Goal: Transaction & Acquisition: Book appointment/travel/reservation

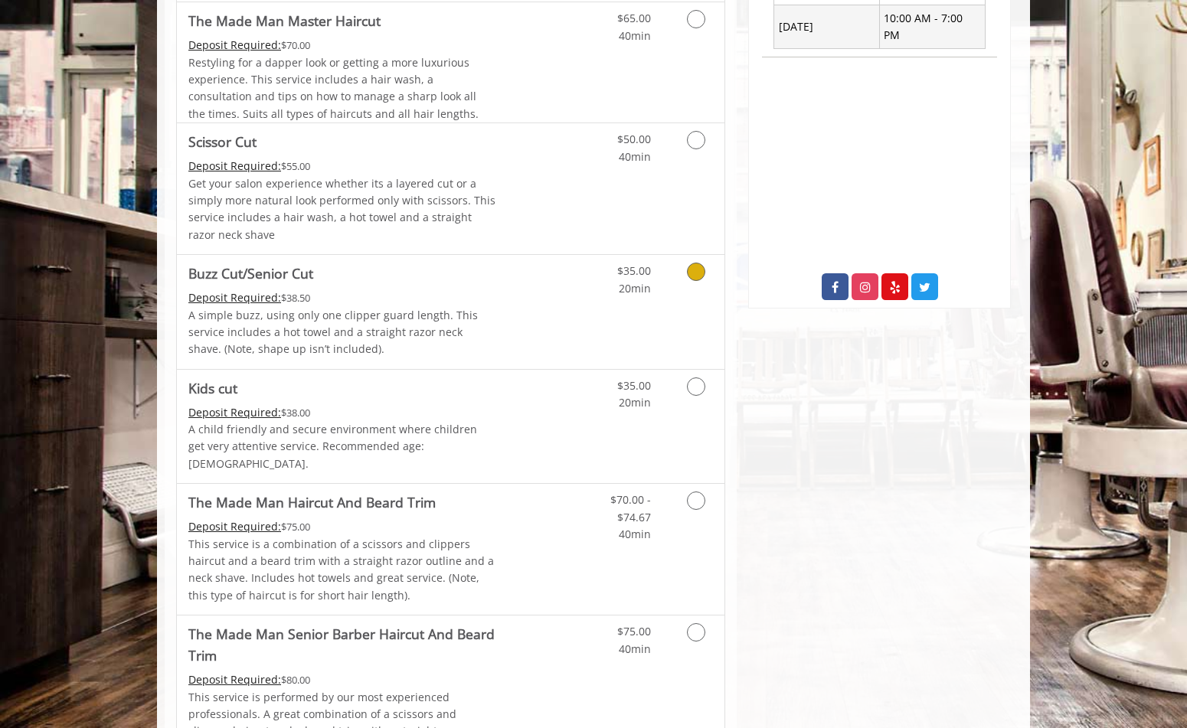
scroll to position [692, 0]
click at [695, 269] on icon "Grooming services" at bounding box center [696, 271] width 18 height 18
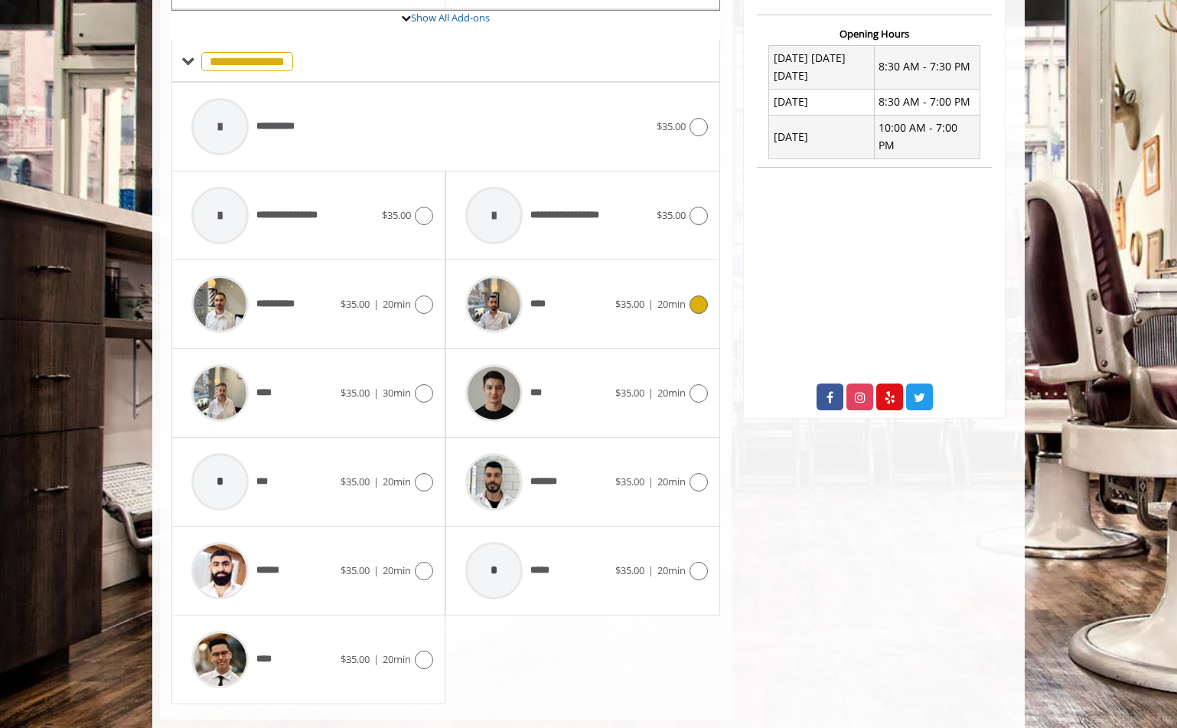
scroll to position [611, 0]
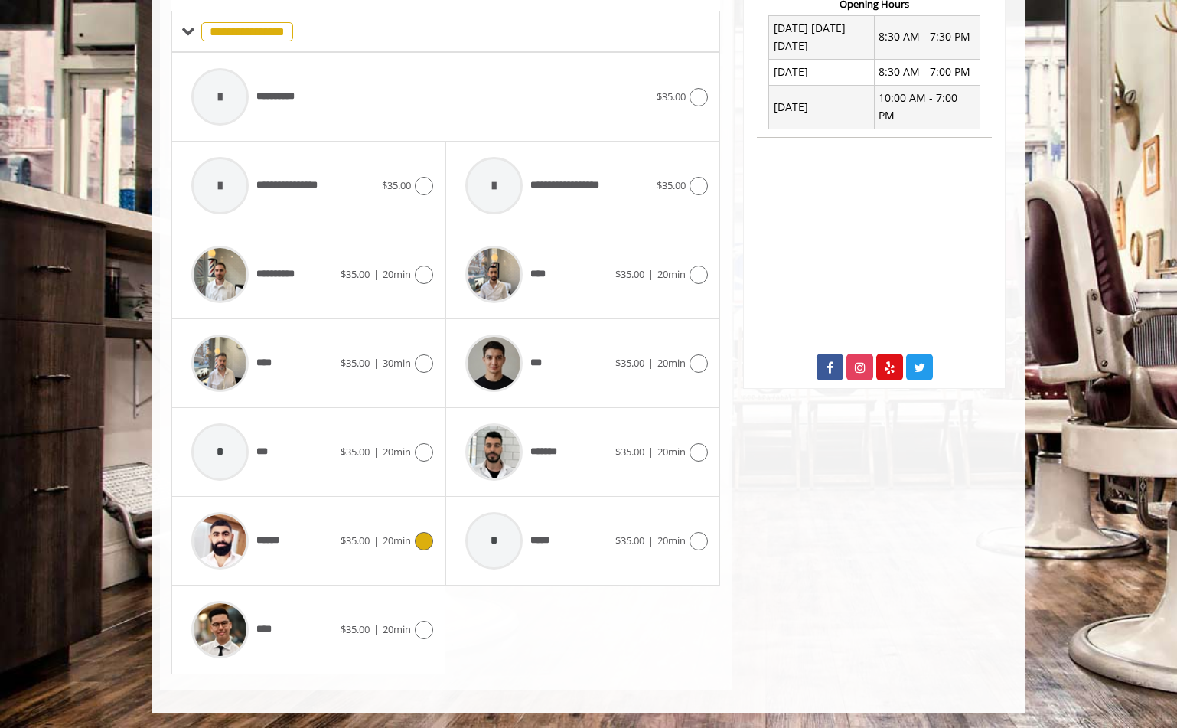
click at [227, 541] on img at bounding box center [219, 540] width 57 height 57
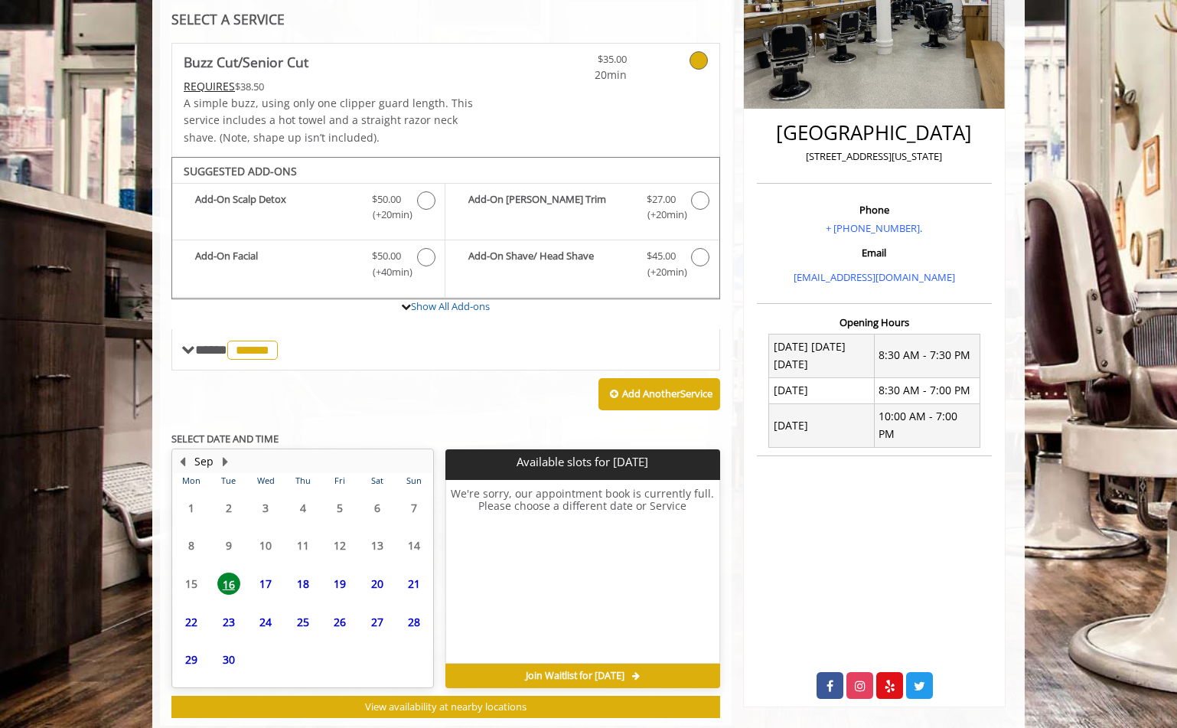
scroll to position [328, 0]
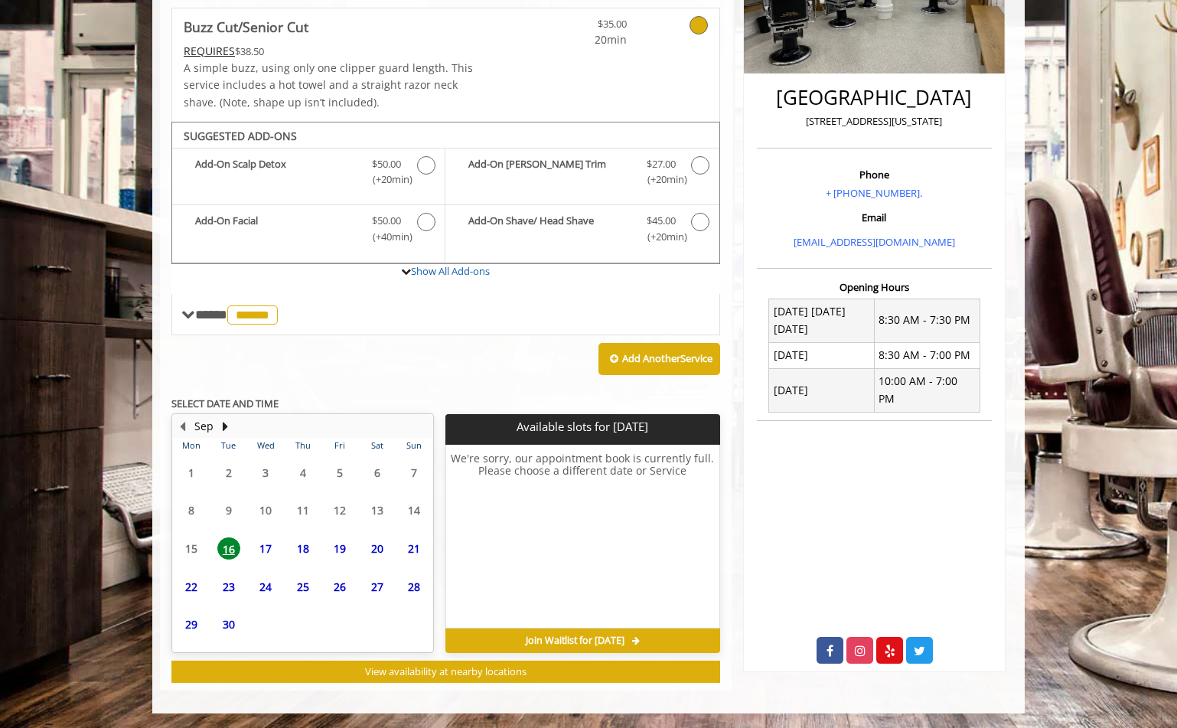
click at [266, 547] on span "17" at bounding box center [265, 548] width 23 height 22
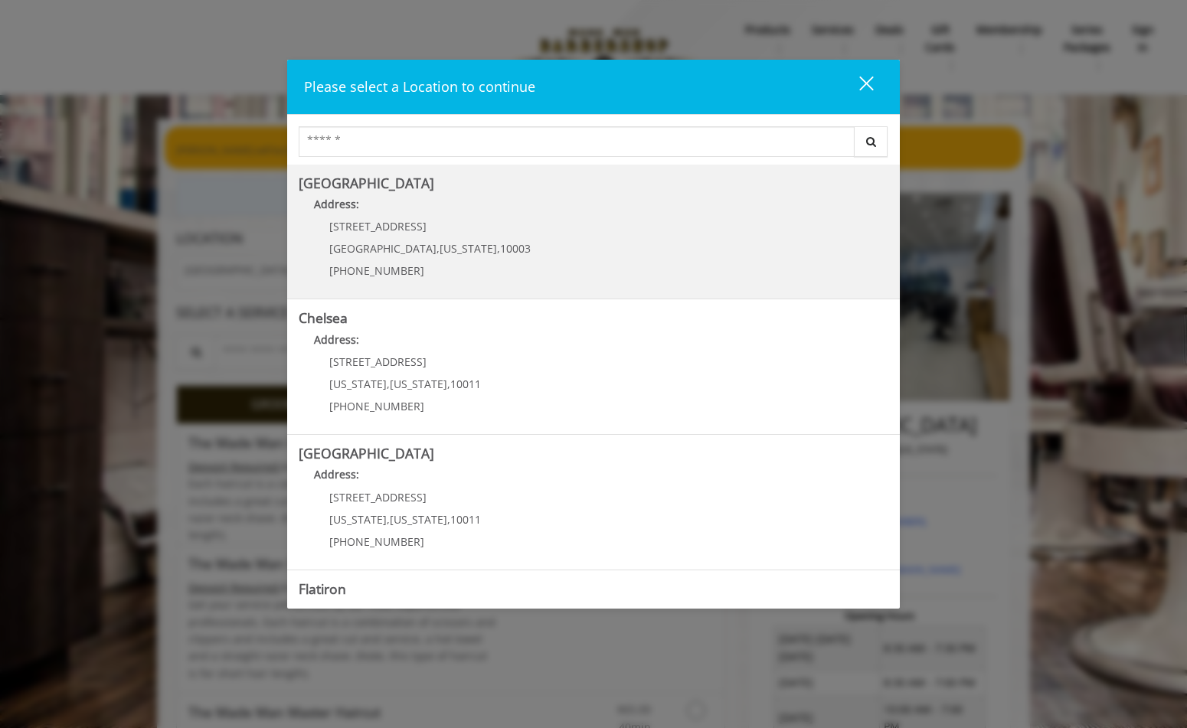
click at [364, 200] on Village "Address:" at bounding box center [593, 208] width 589 height 24
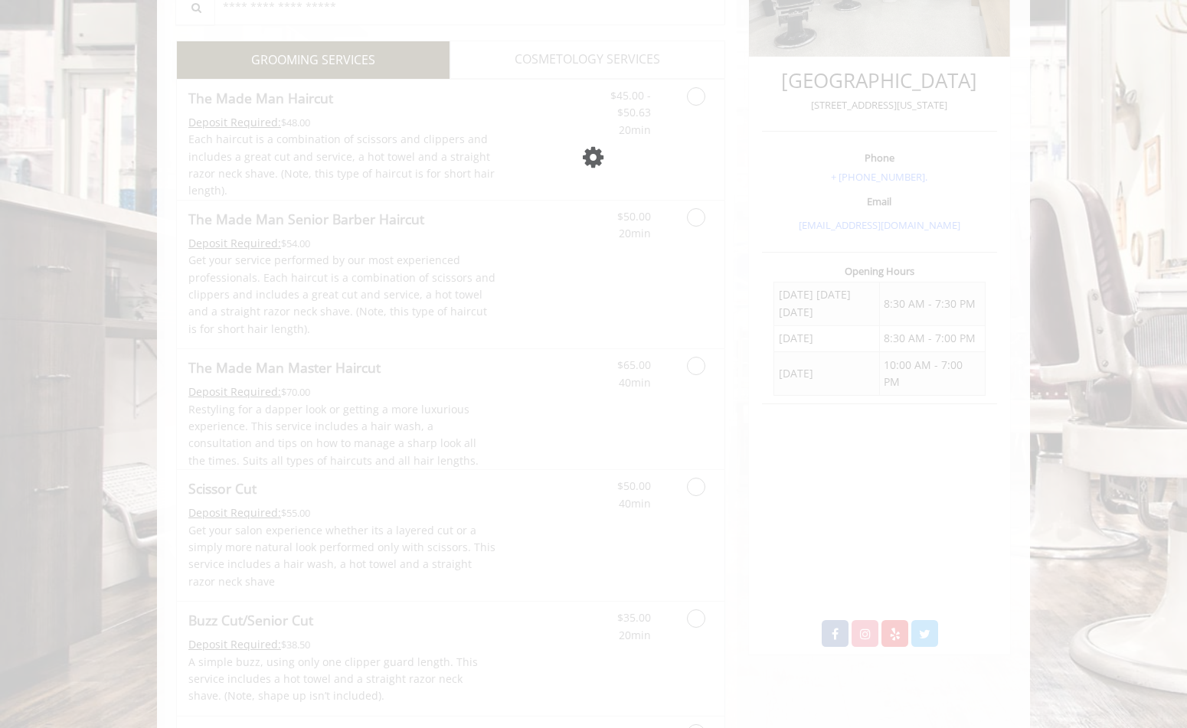
scroll to position [344, 0]
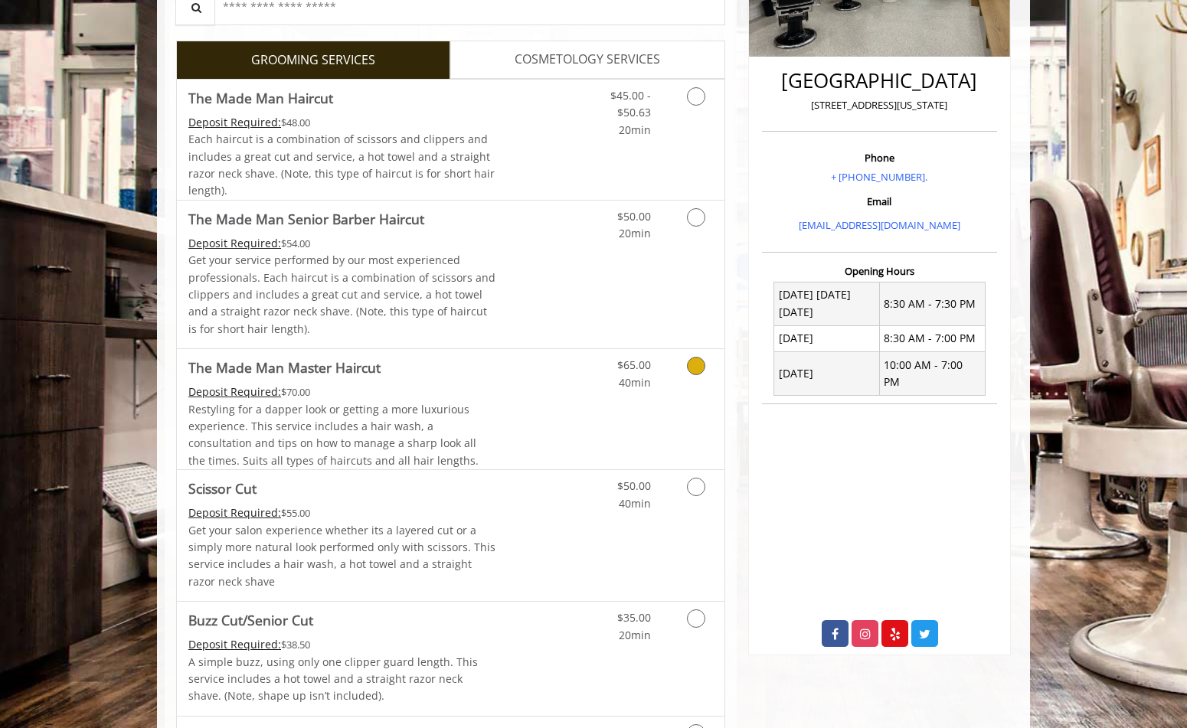
click at [697, 370] on icon "Grooming services" at bounding box center [696, 366] width 18 height 18
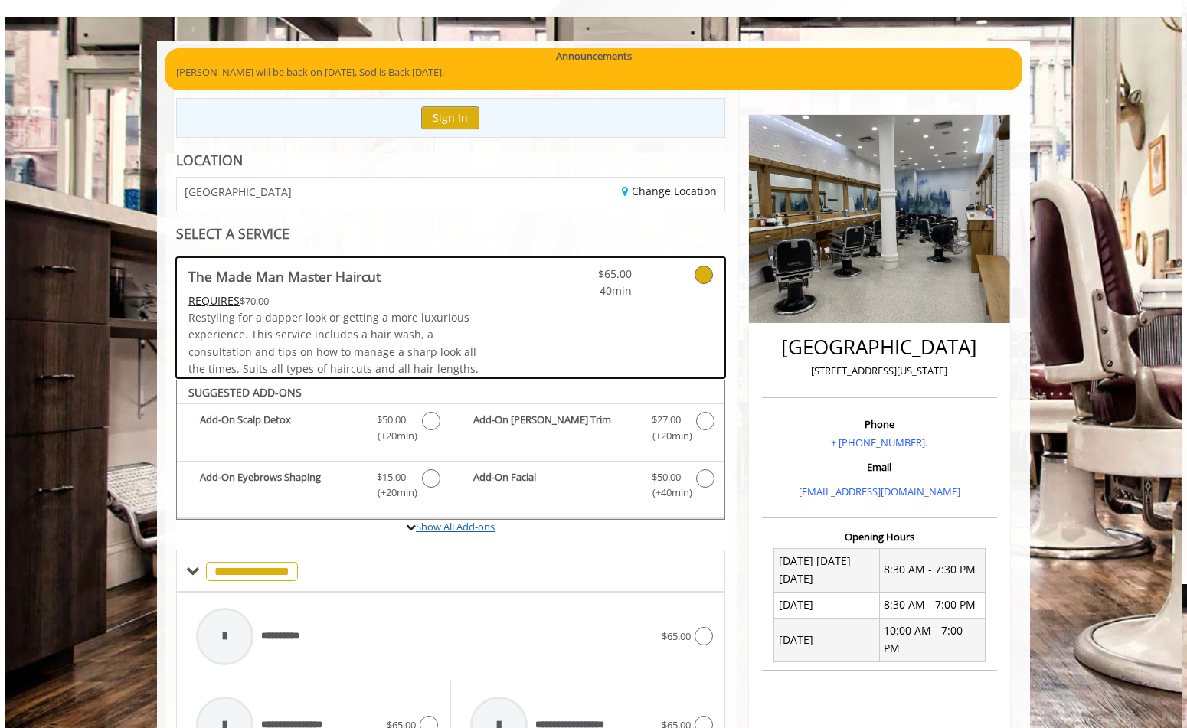
scroll to position [0, 0]
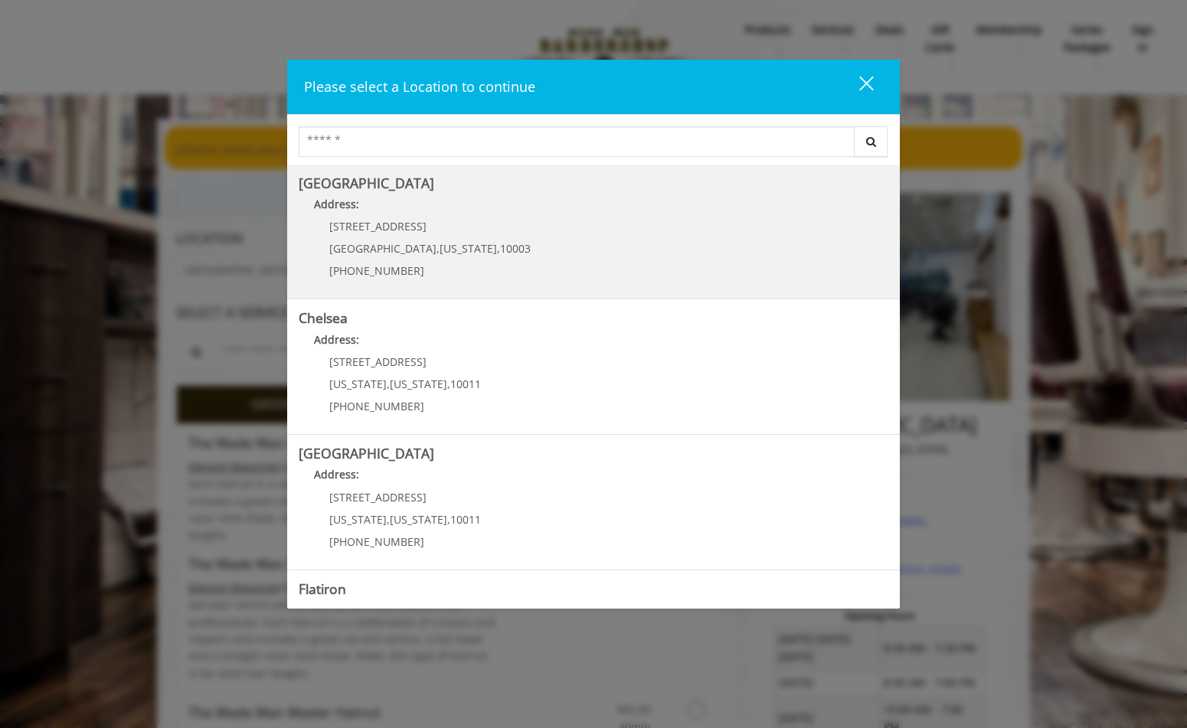
click at [397, 220] on Village "Address:" at bounding box center [593, 208] width 589 height 24
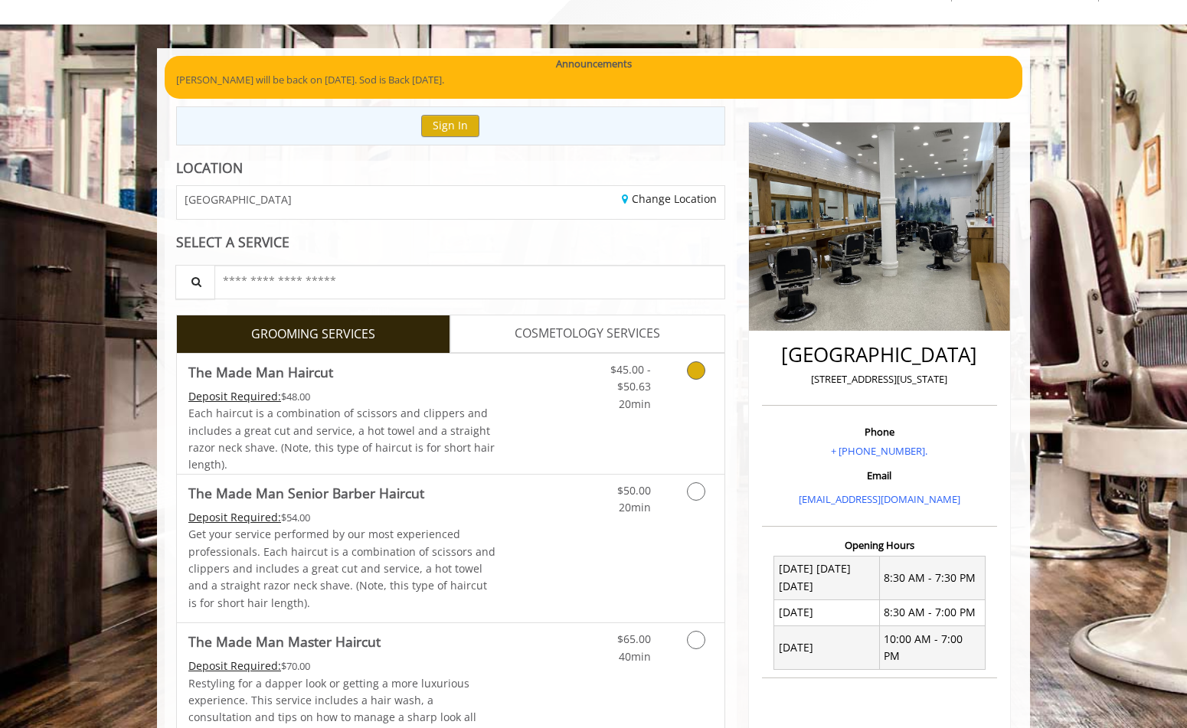
scroll to position [143, 0]
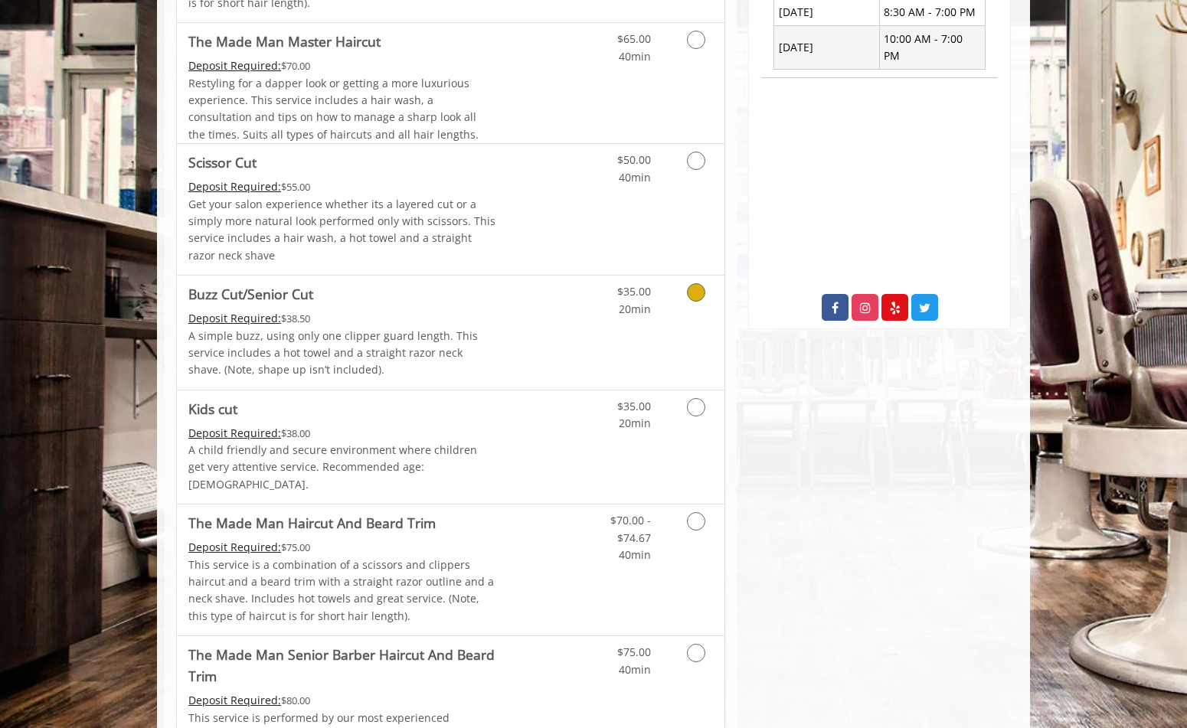
scroll to position [720, 0]
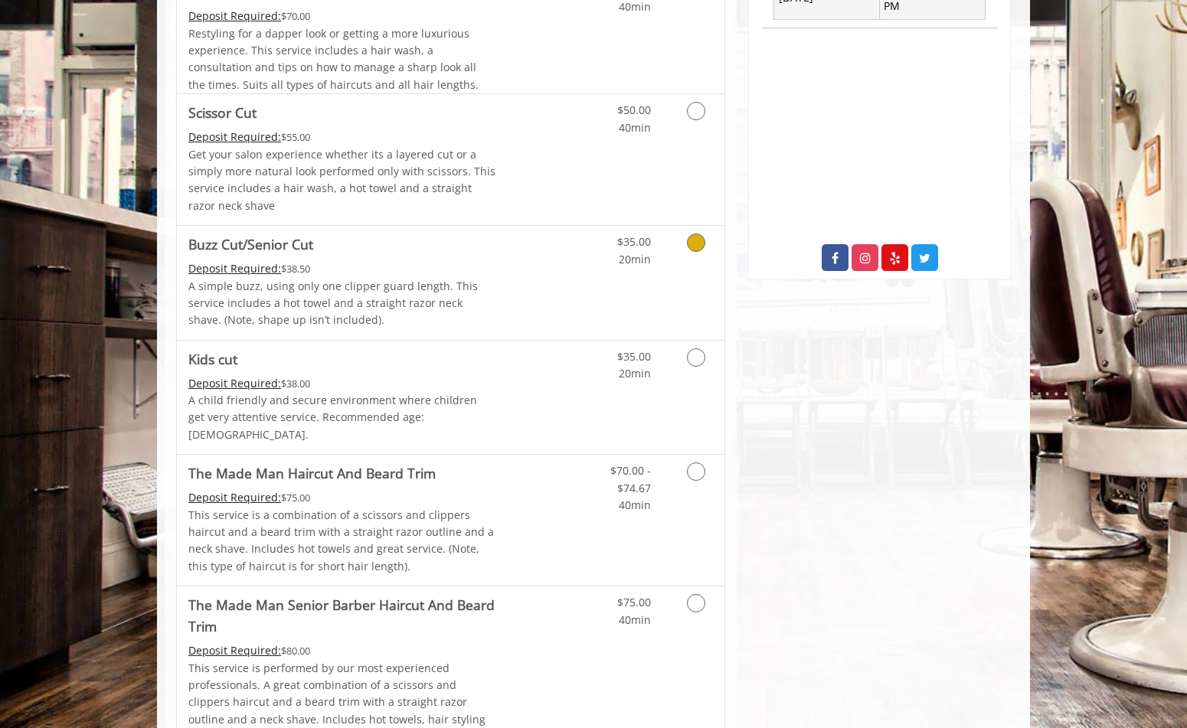
click at [692, 248] on icon "Grooming services" at bounding box center [696, 242] width 18 height 18
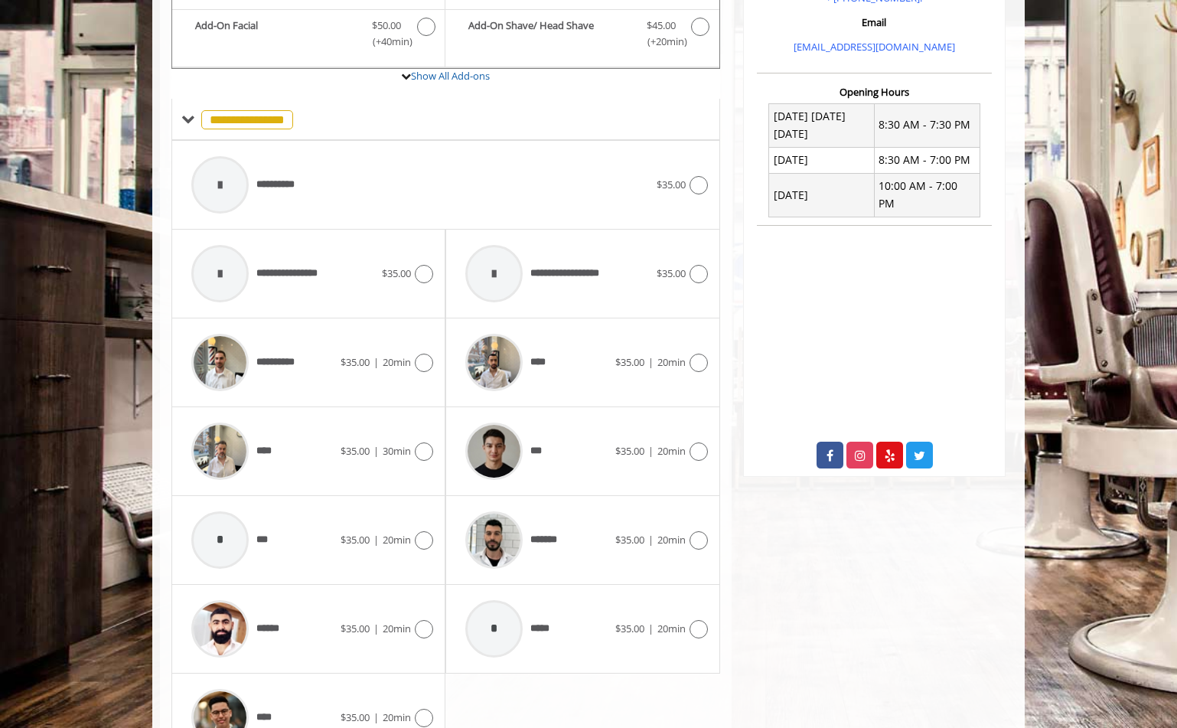
scroll to position [611, 0]
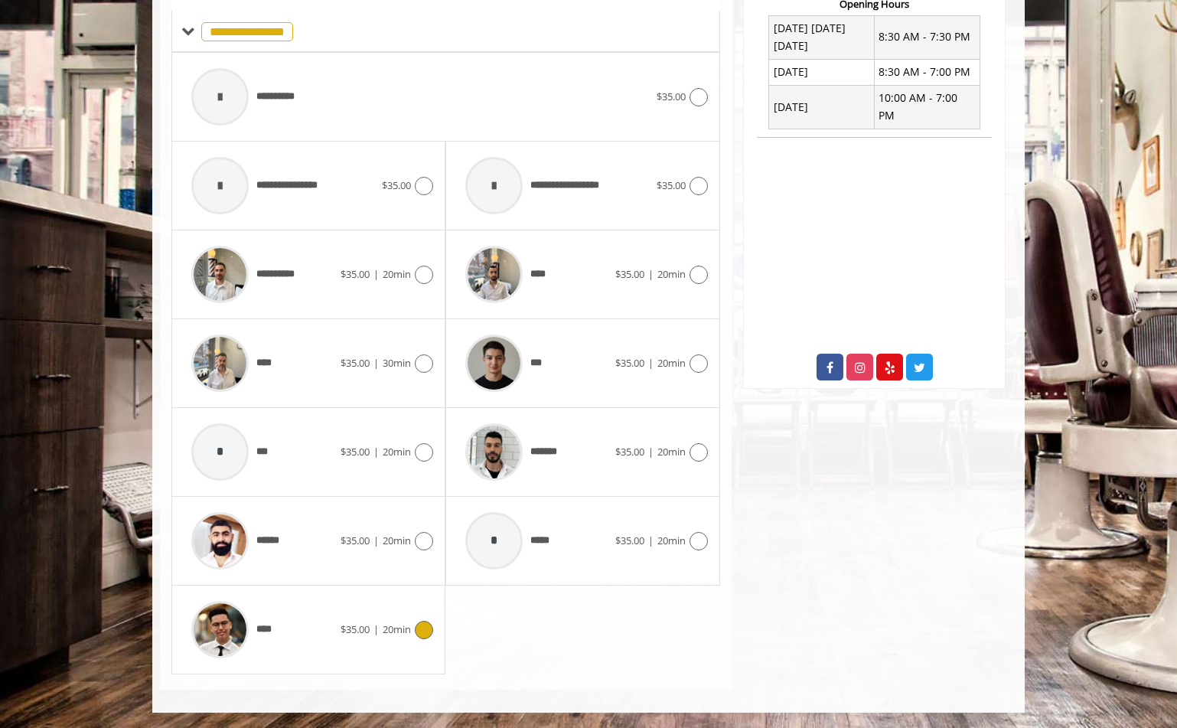
click at [424, 632] on icon at bounding box center [424, 630] width 18 height 18
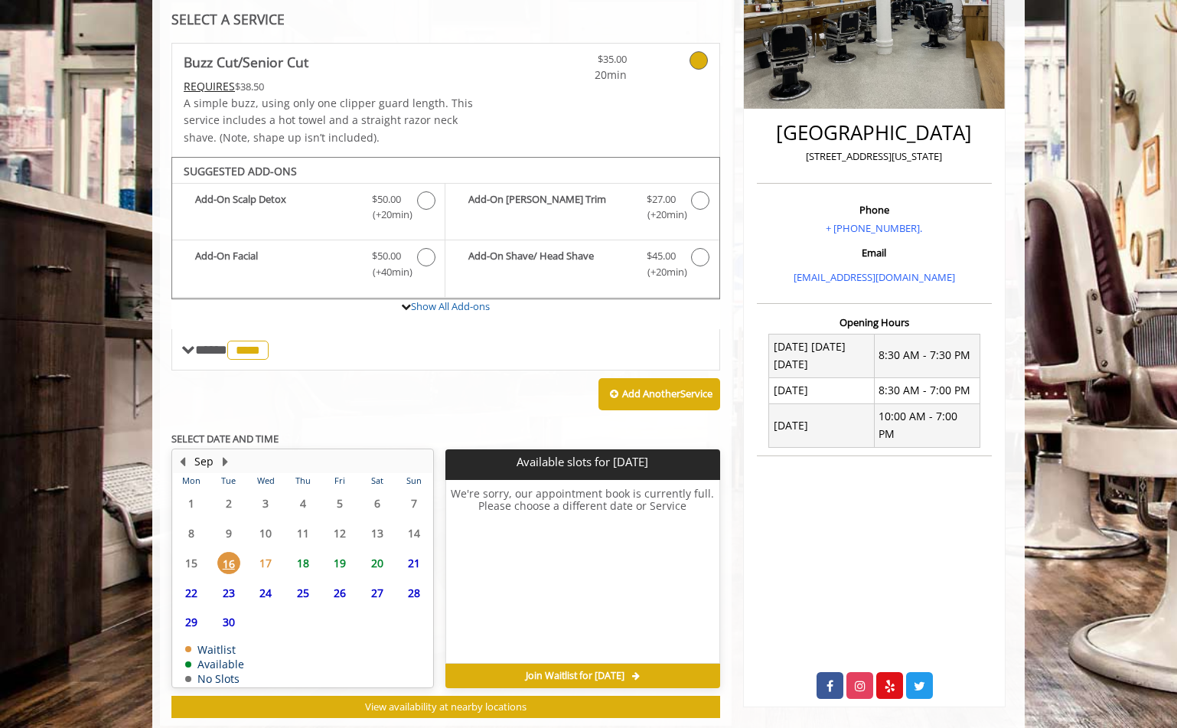
scroll to position [328, 0]
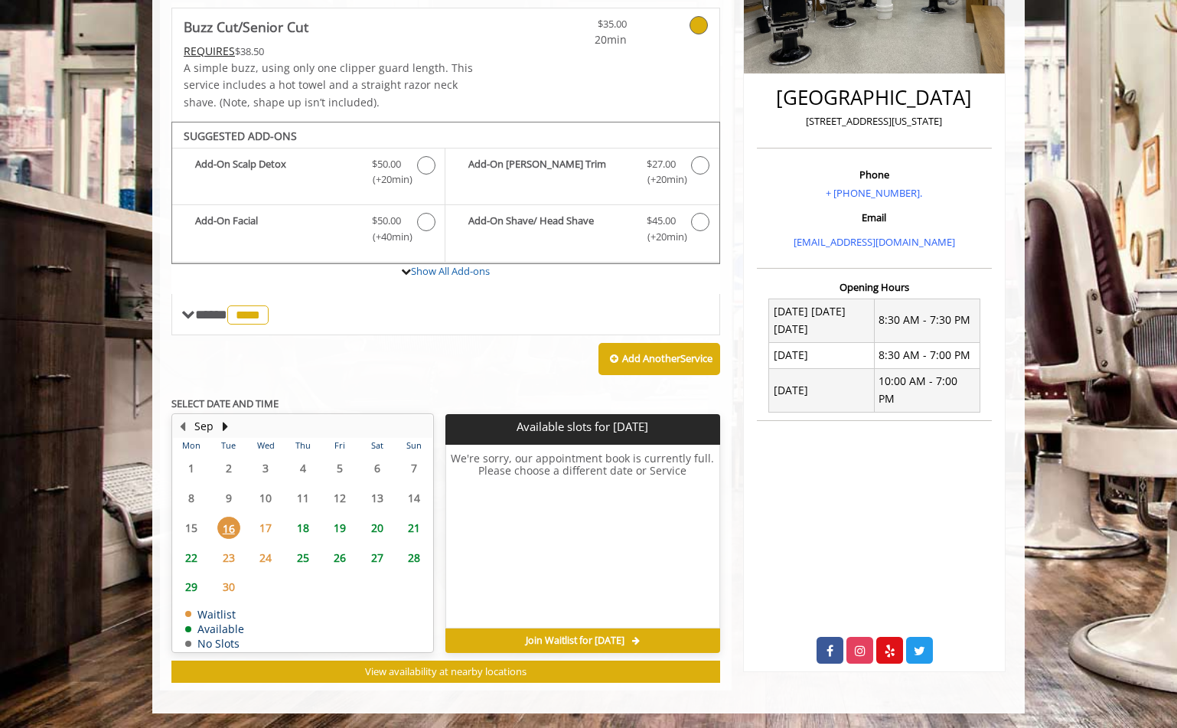
click at [305, 527] on span "18" at bounding box center [303, 528] width 23 height 22
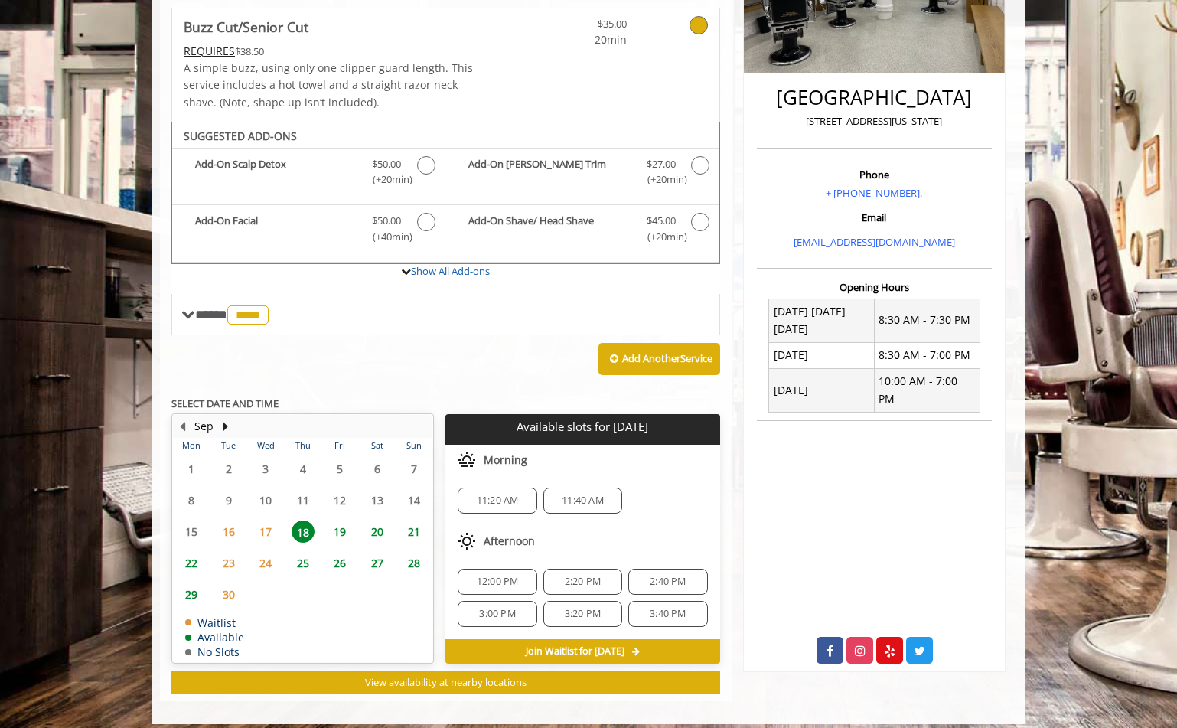
scroll to position [338, 0]
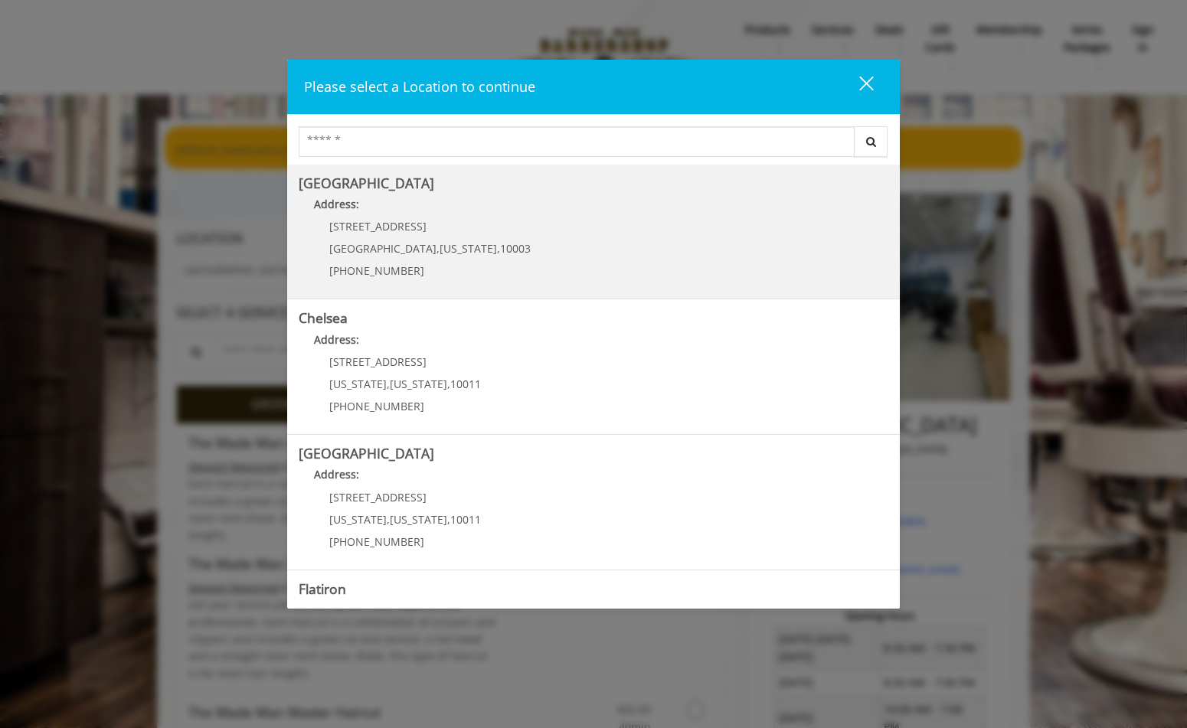
click at [355, 184] on b "[GEOGRAPHIC_DATA]" at bounding box center [366, 183] width 135 height 18
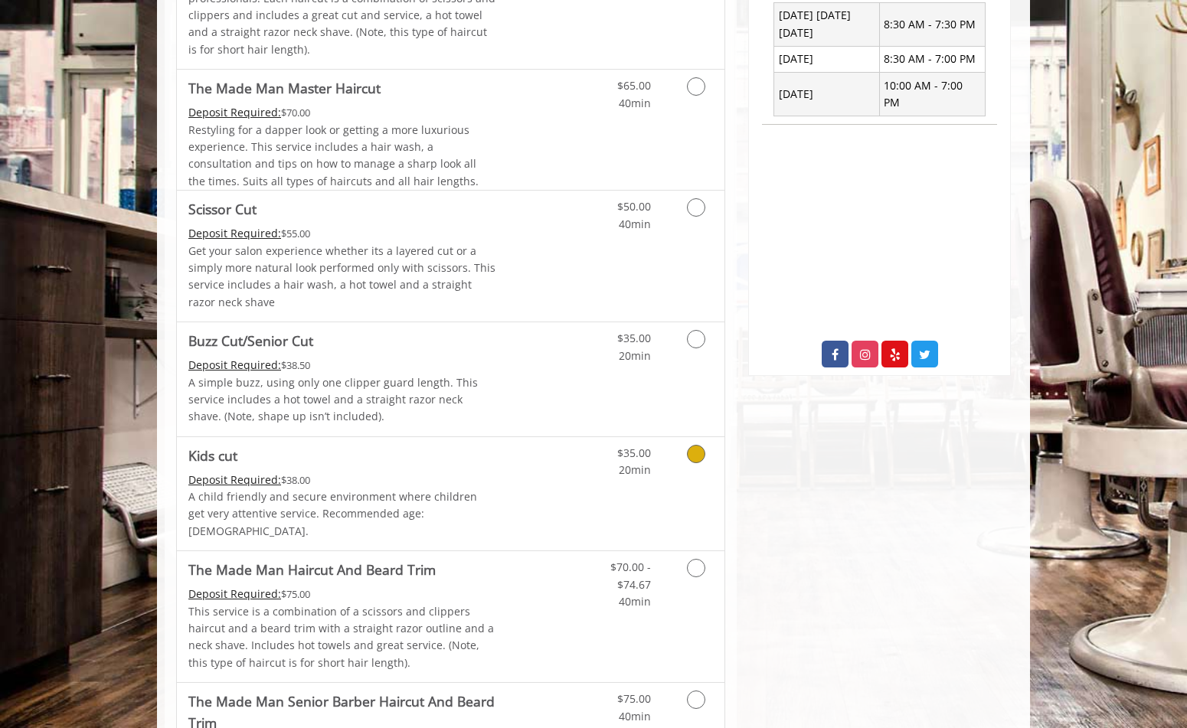
scroll to position [702, 0]
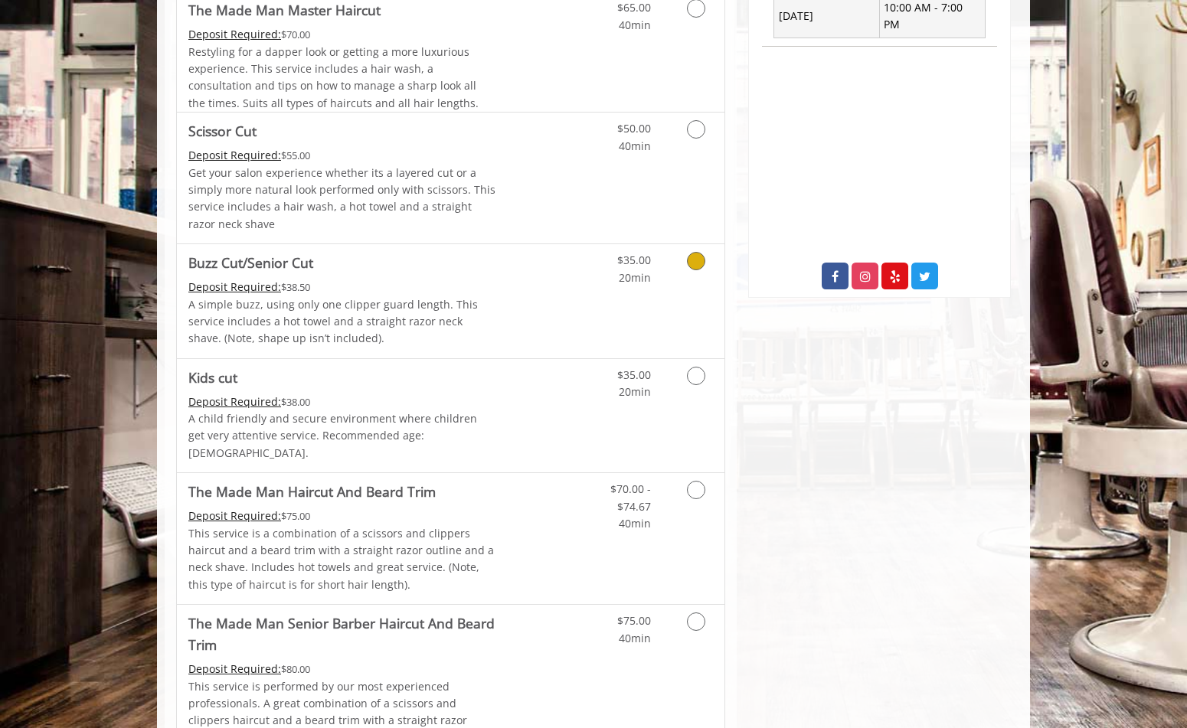
click at [697, 263] on icon "Grooming services" at bounding box center [696, 261] width 18 height 18
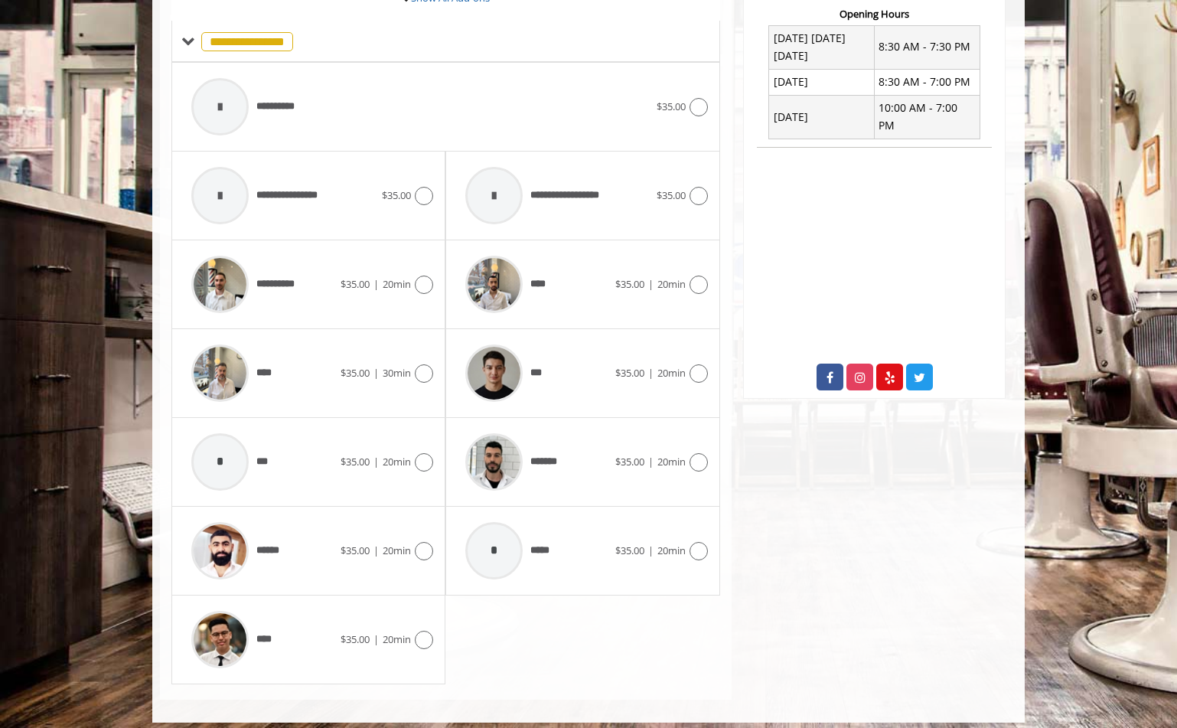
scroll to position [611, 0]
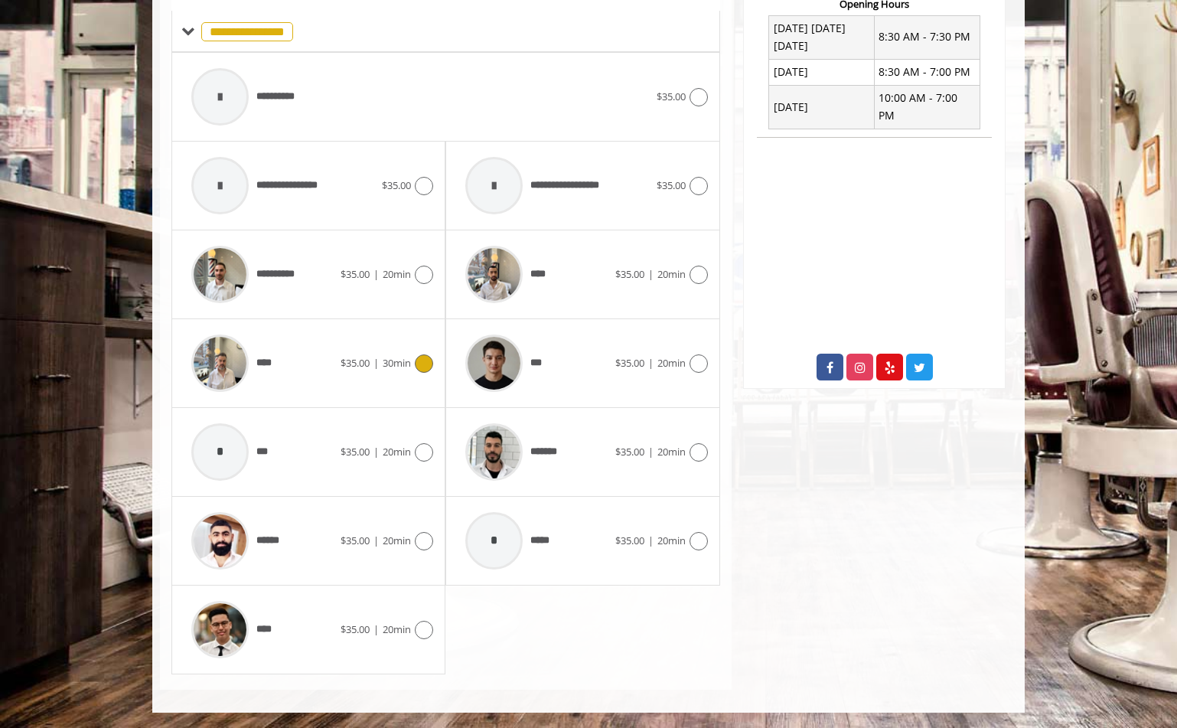
click at [226, 369] on img at bounding box center [219, 363] width 57 height 57
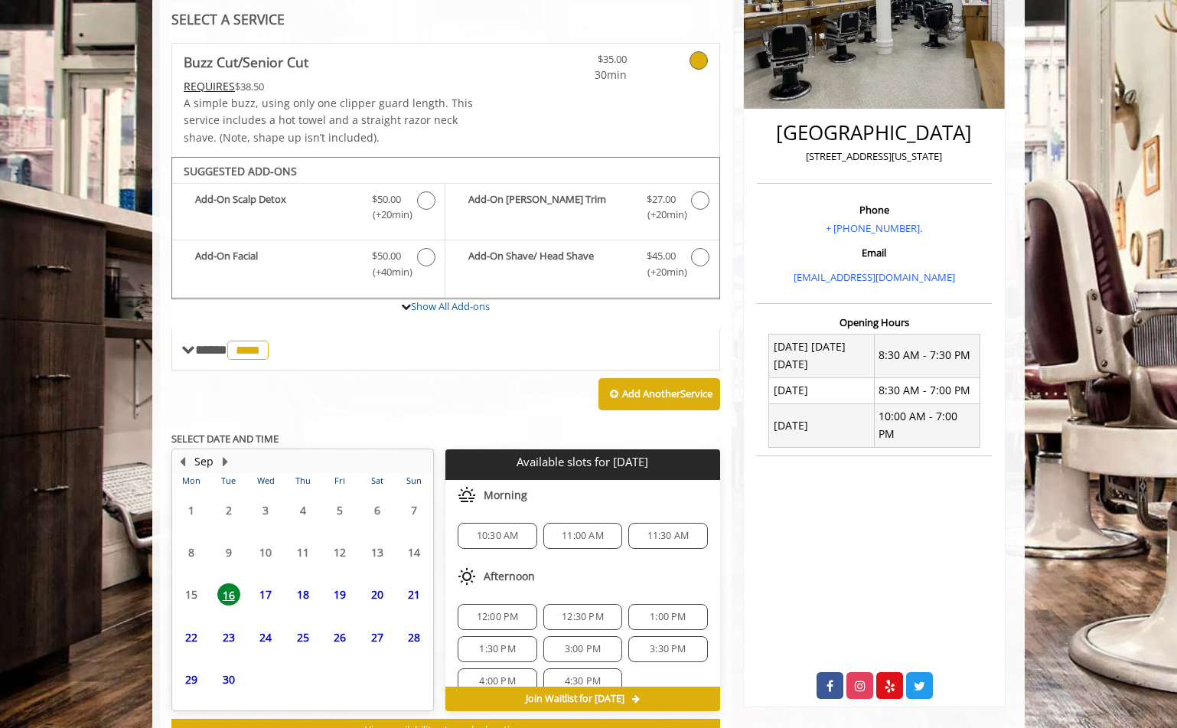
scroll to position [351, 0]
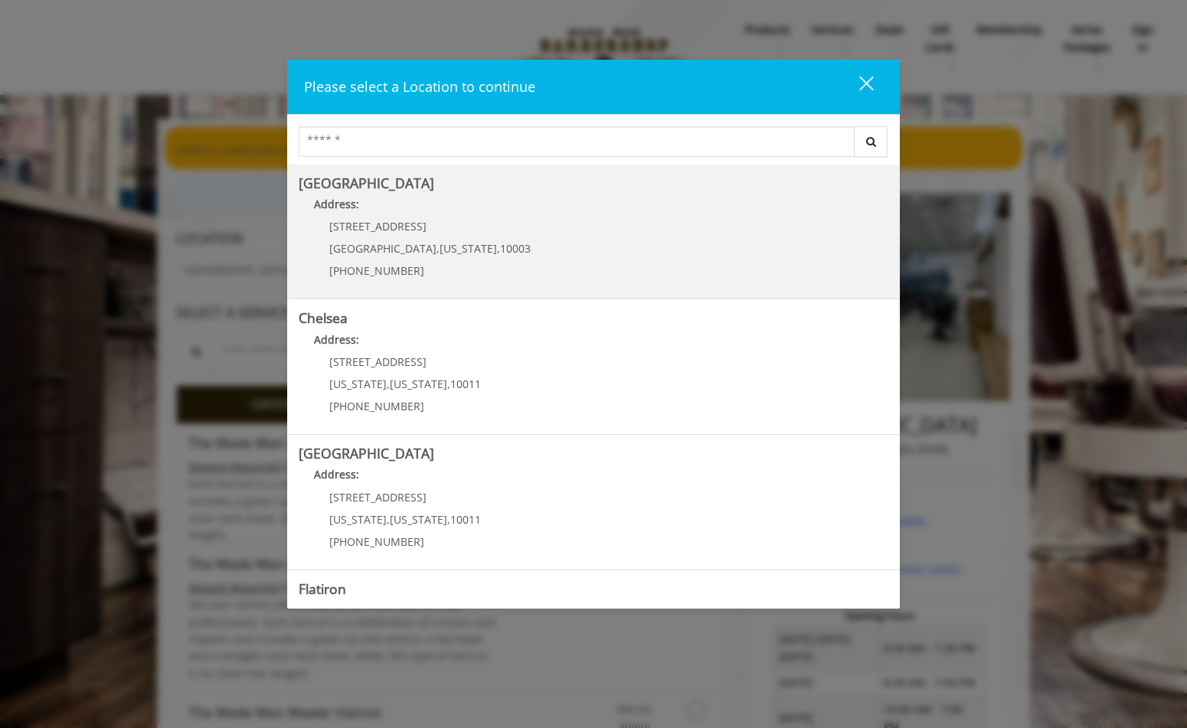
click at [361, 201] on Village "Address:" at bounding box center [593, 208] width 589 height 24
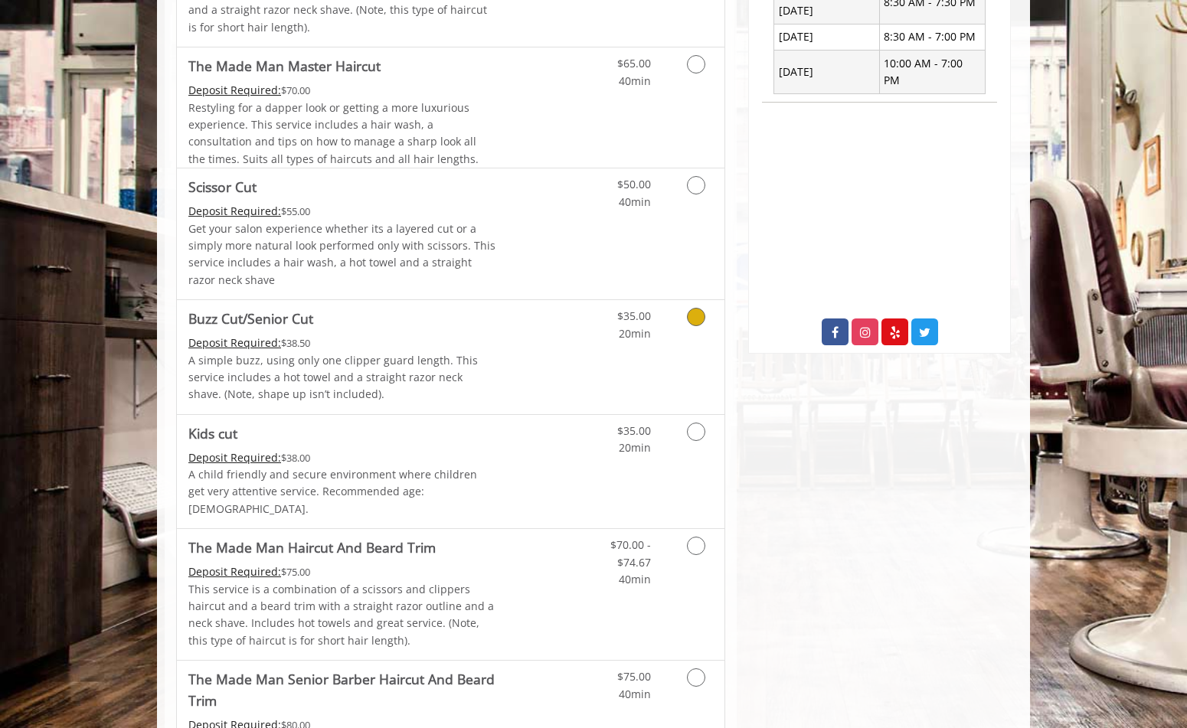
scroll to position [673, 0]
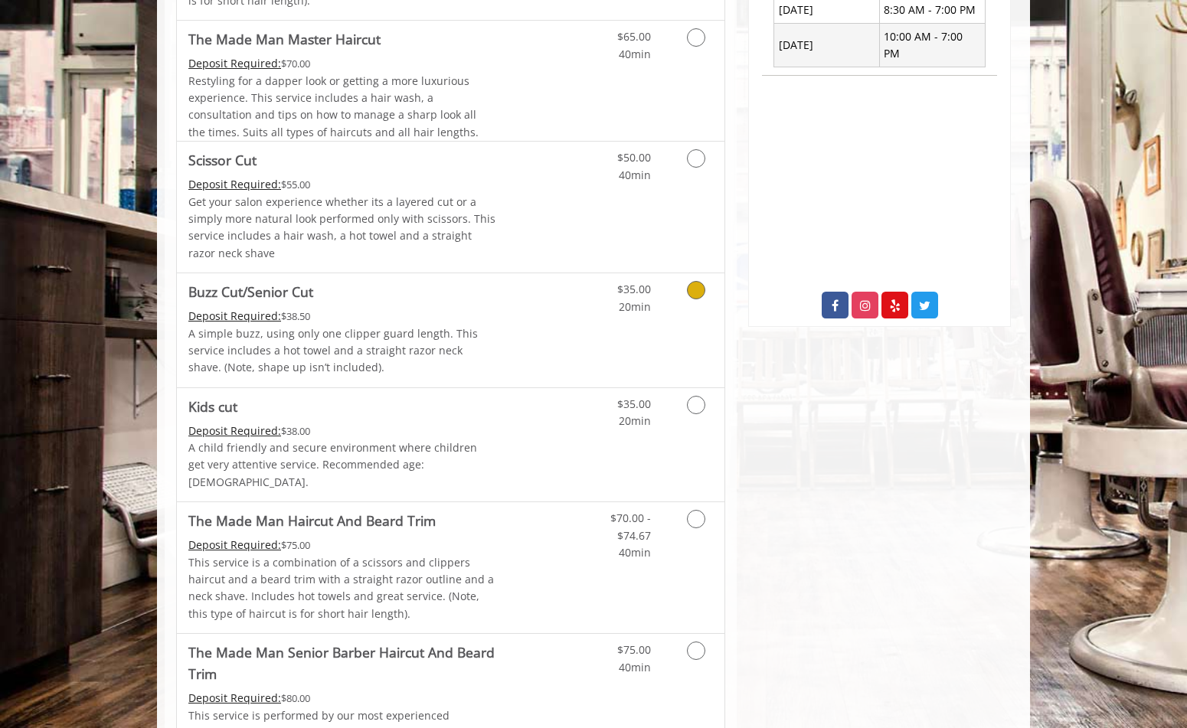
click at [690, 291] on icon "Grooming services" at bounding box center [696, 290] width 18 height 18
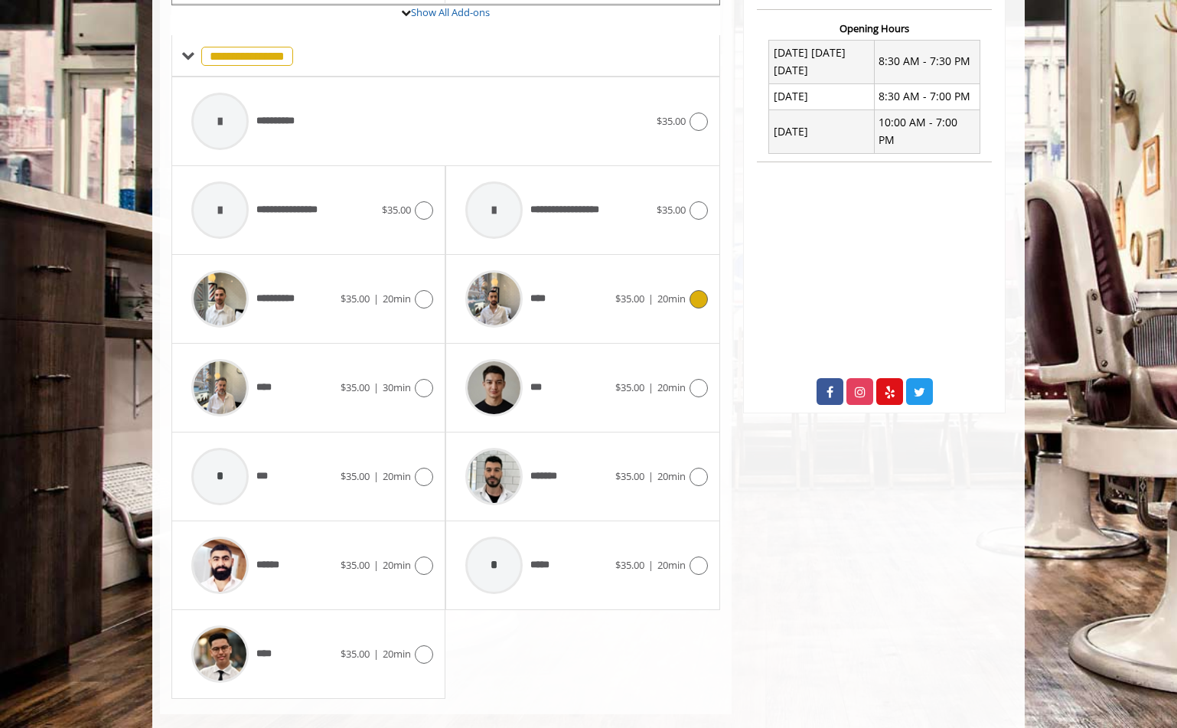
scroll to position [611, 0]
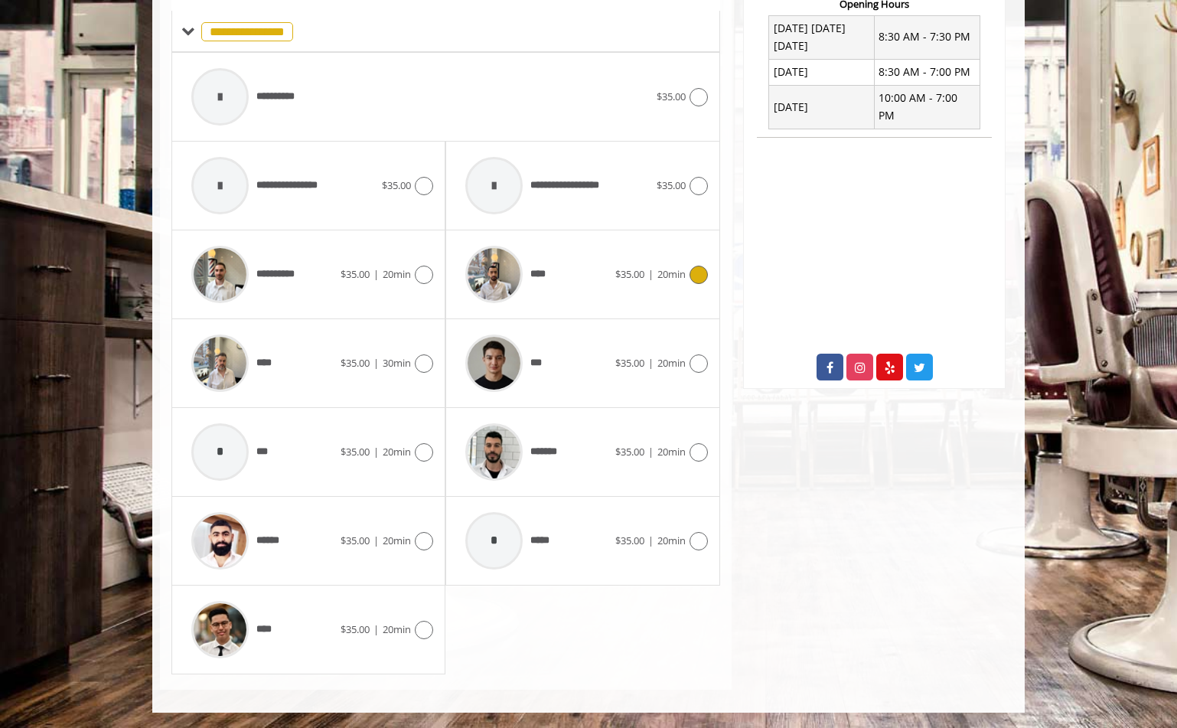
click at [694, 278] on icon at bounding box center [699, 275] width 18 height 18
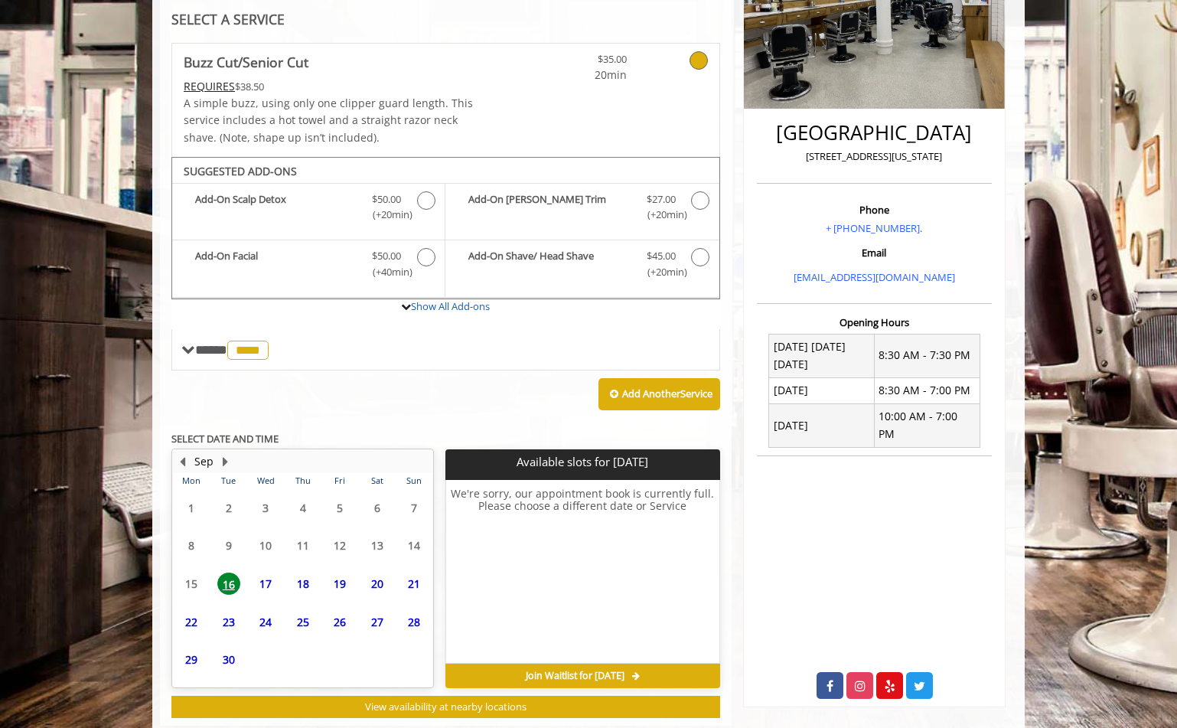
scroll to position [328, 0]
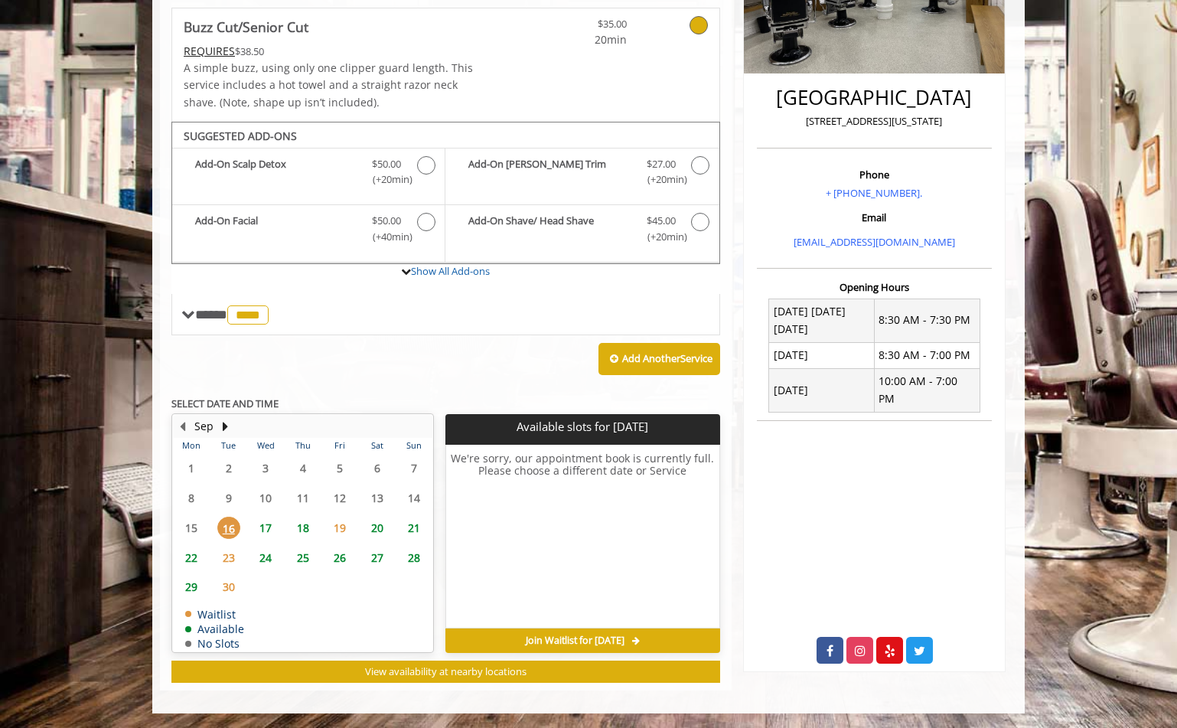
click at [267, 530] on span "17" at bounding box center [265, 528] width 23 height 22
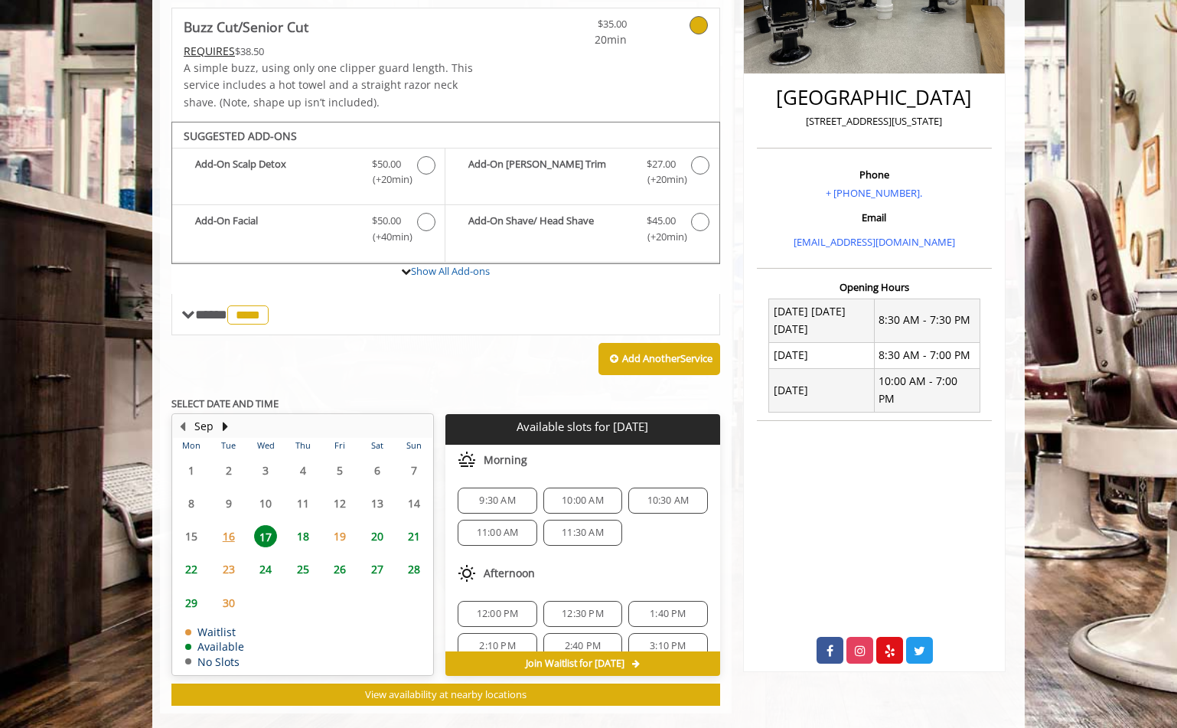
scroll to position [351, 0]
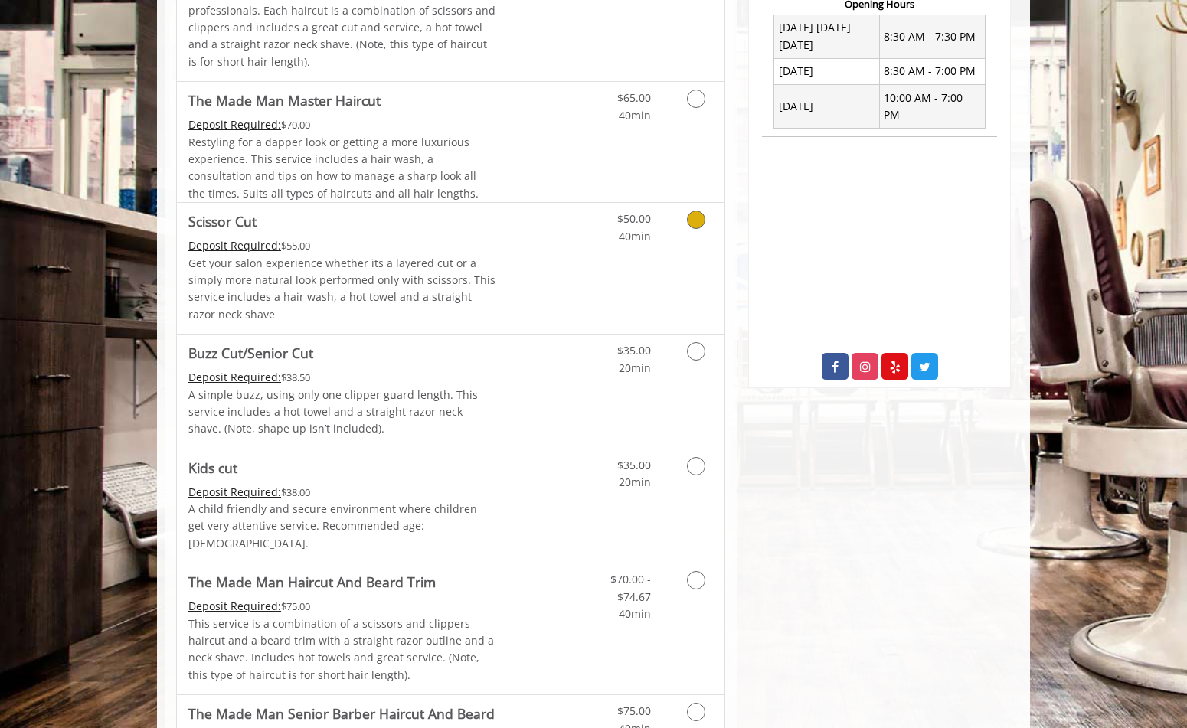
scroll to position [621, 0]
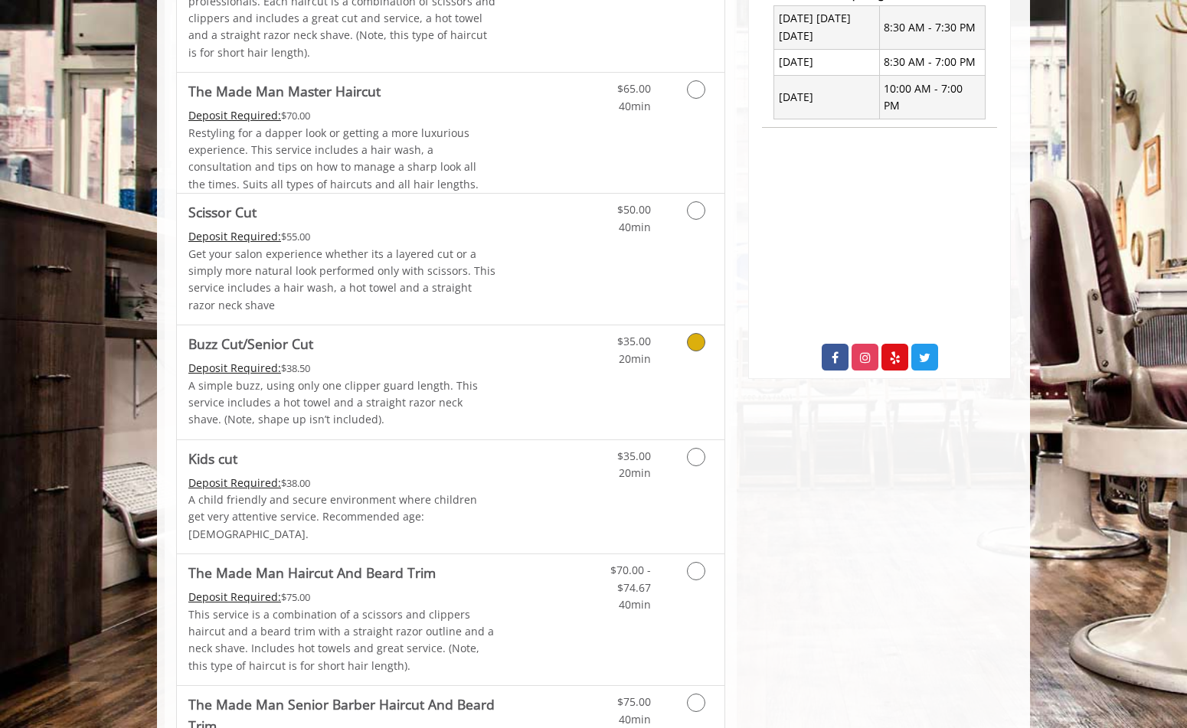
click at [692, 346] on icon "Grooming services" at bounding box center [696, 342] width 18 height 18
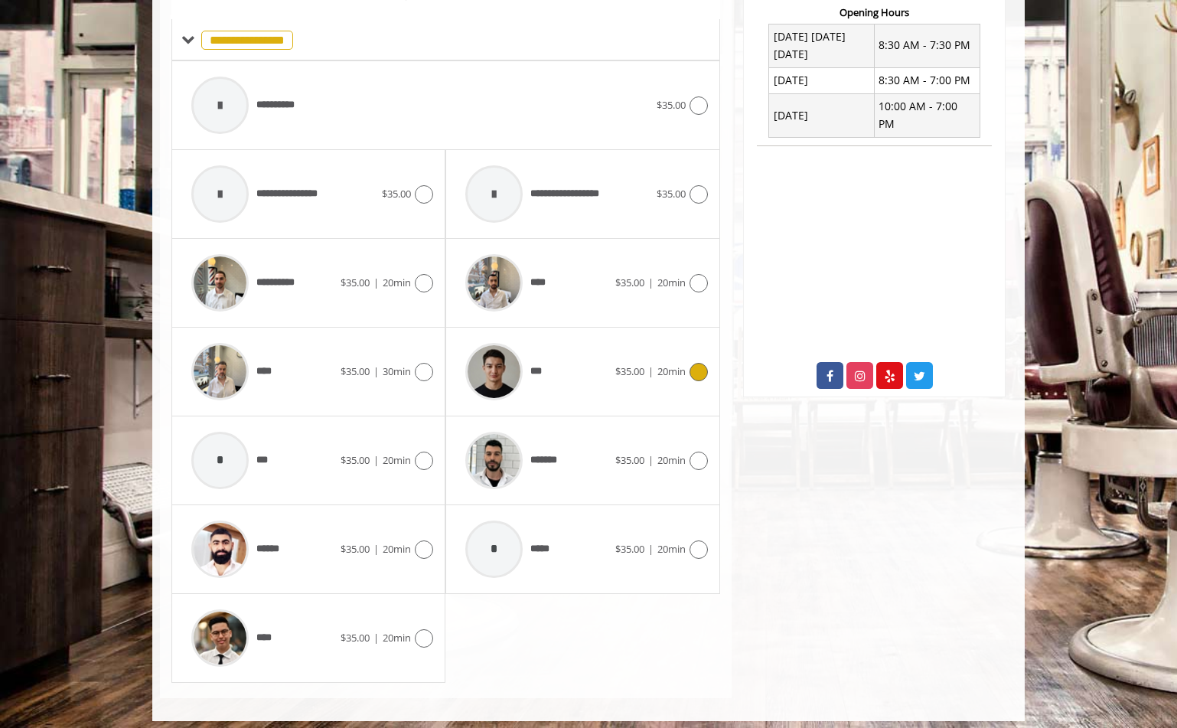
scroll to position [611, 0]
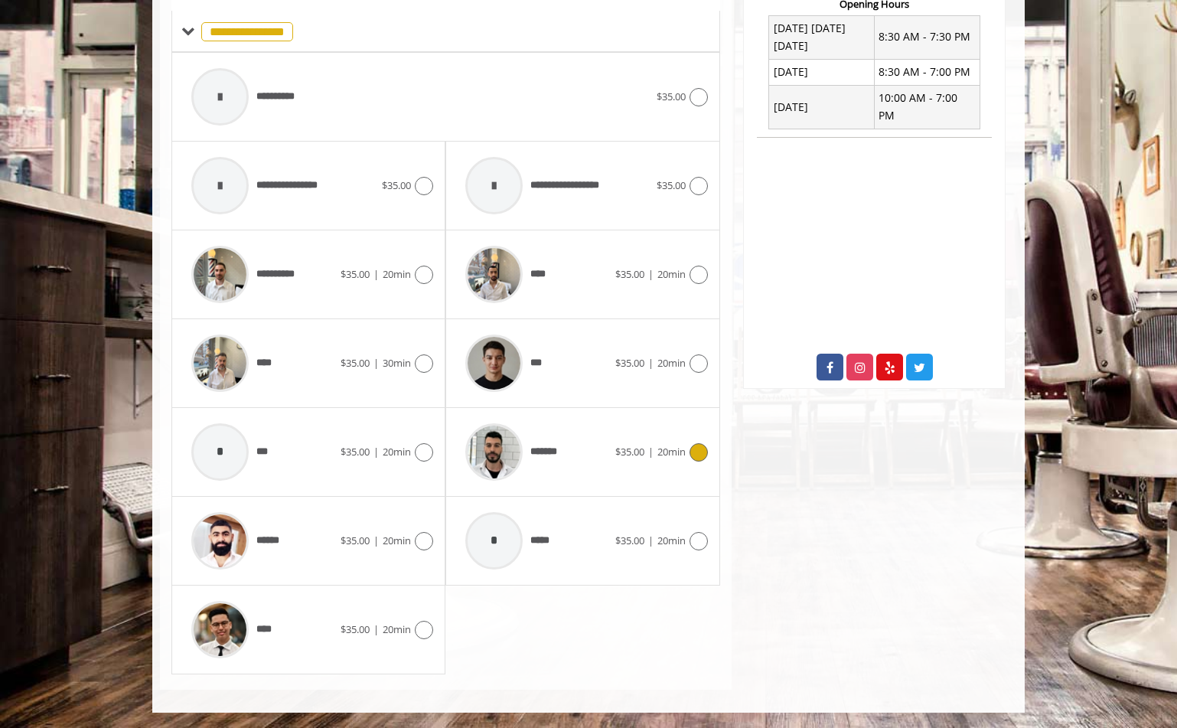
click at [695, 453] on icon at bounding box center [699, 452] width 18 height 18
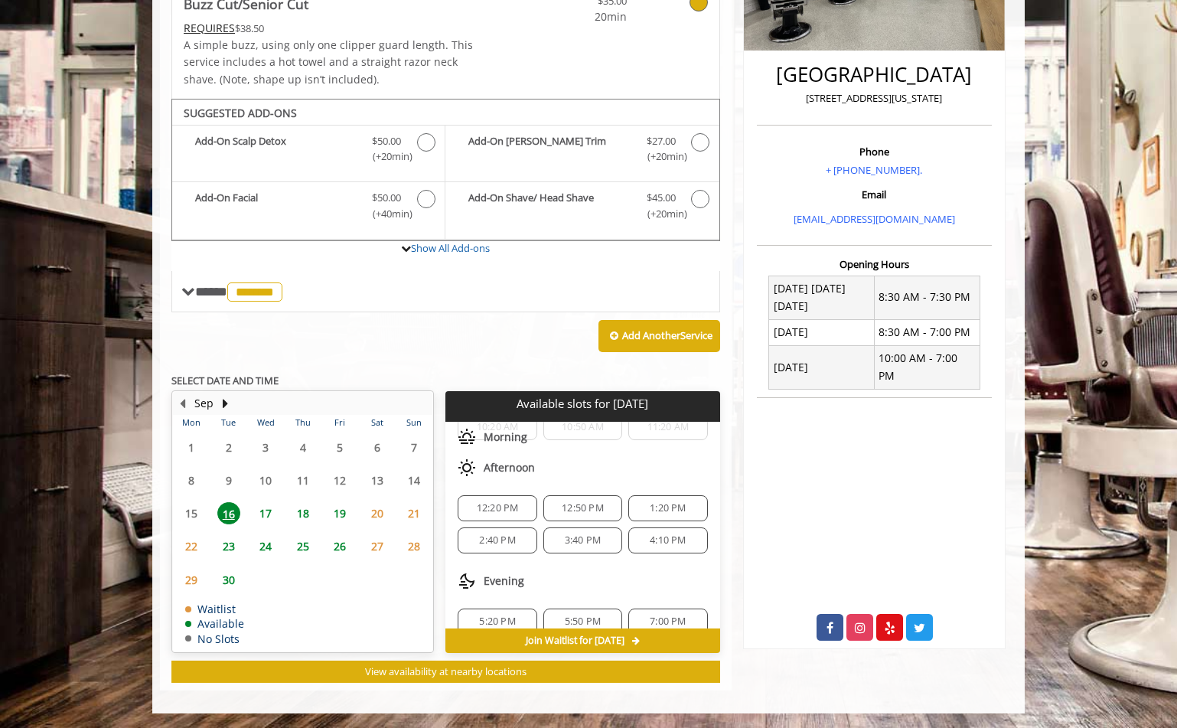
scroll to position [0, 0]
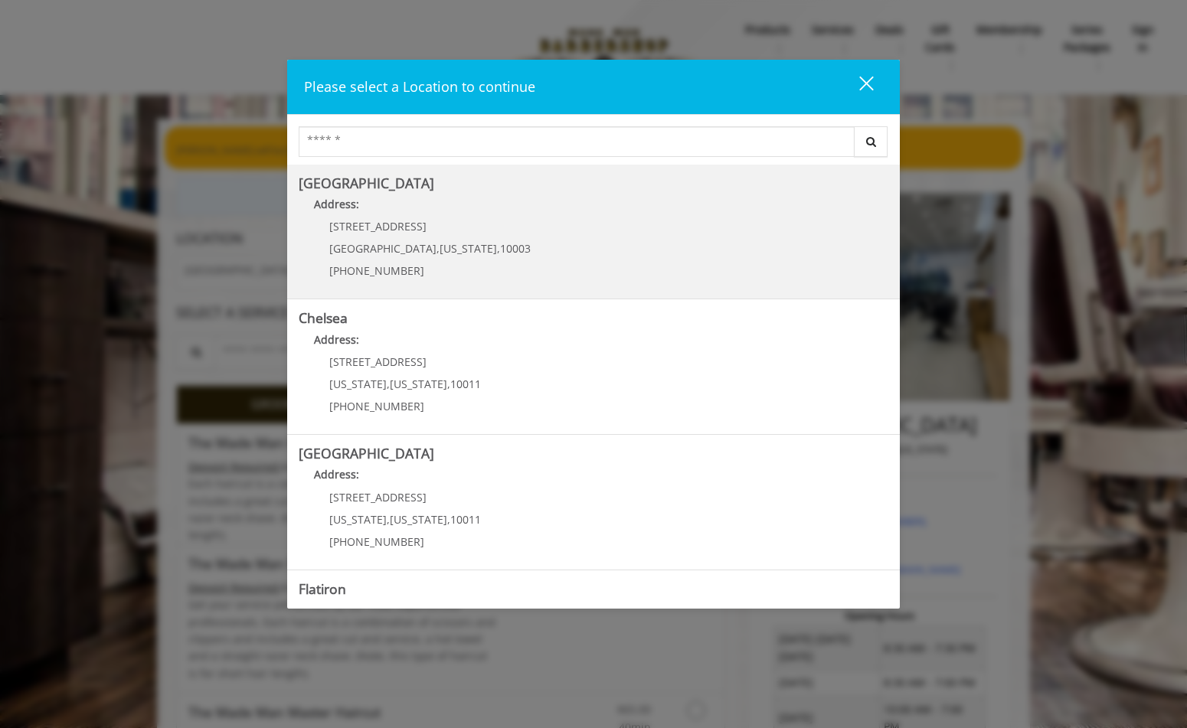
click at [354, 191] on b "[GEOGRAPHIC_DATA]" at bounding box center [366, 183] width 135 height 18
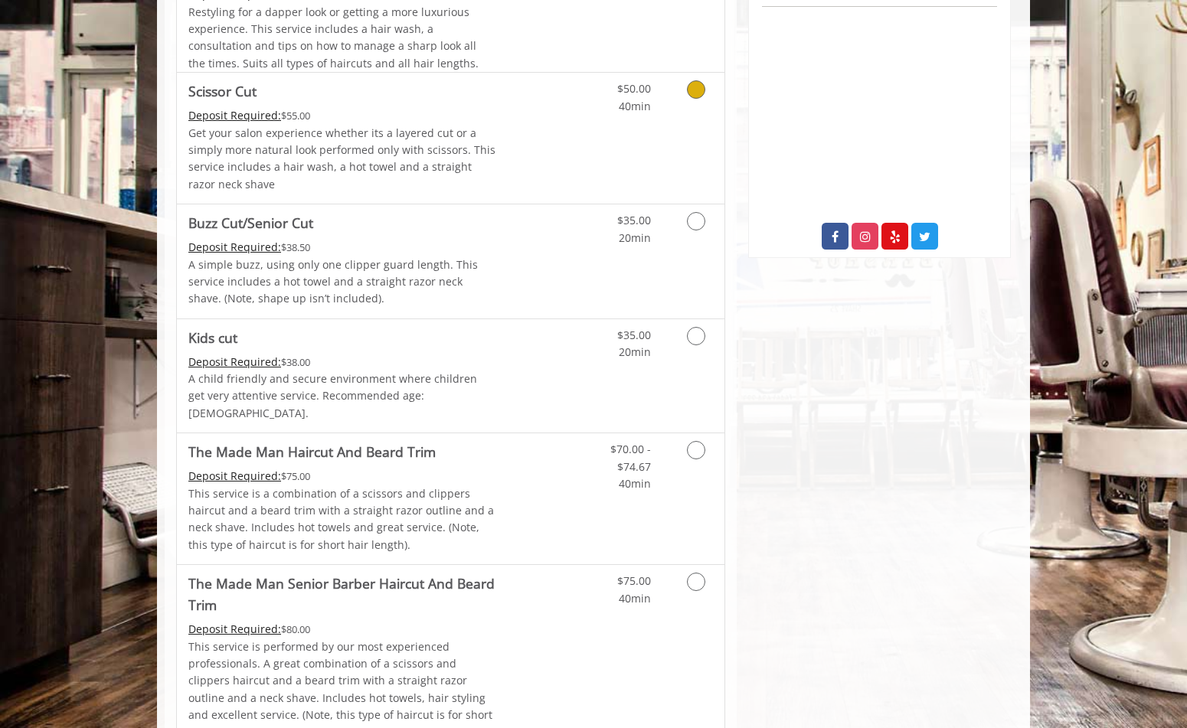
scroll to position [839, 0]
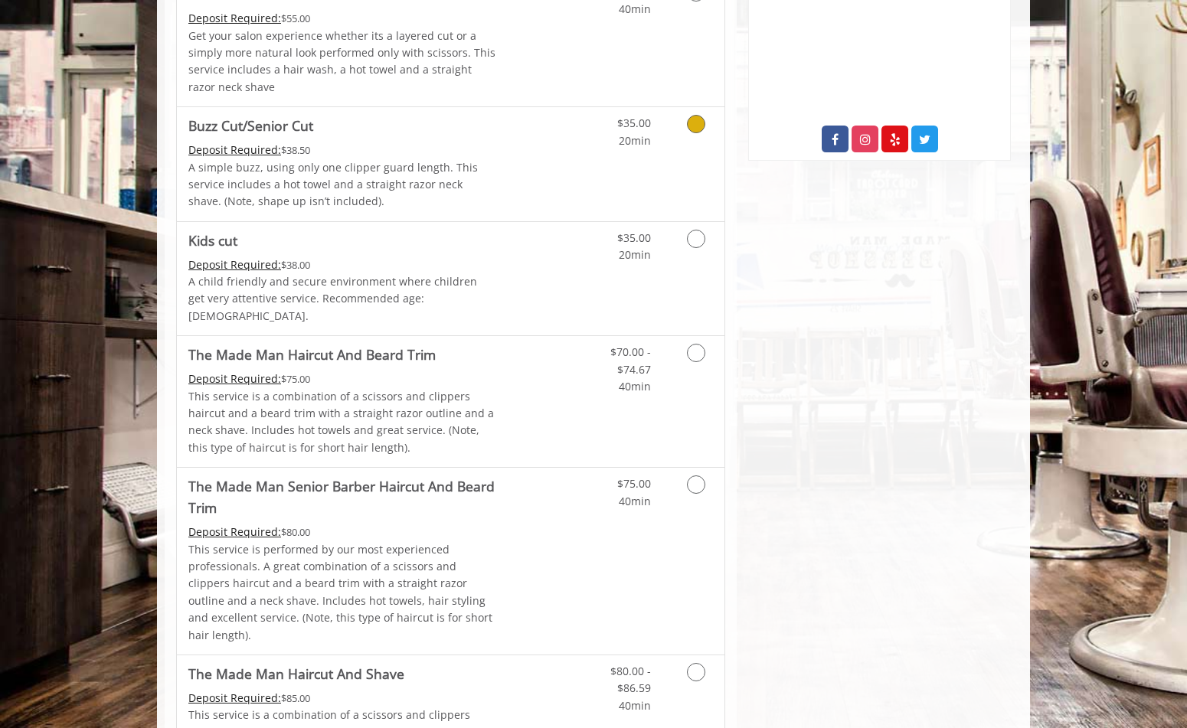
click at [694, 128] on icon "Grooming services" at bounding box center [696, 124] width 18 height 18
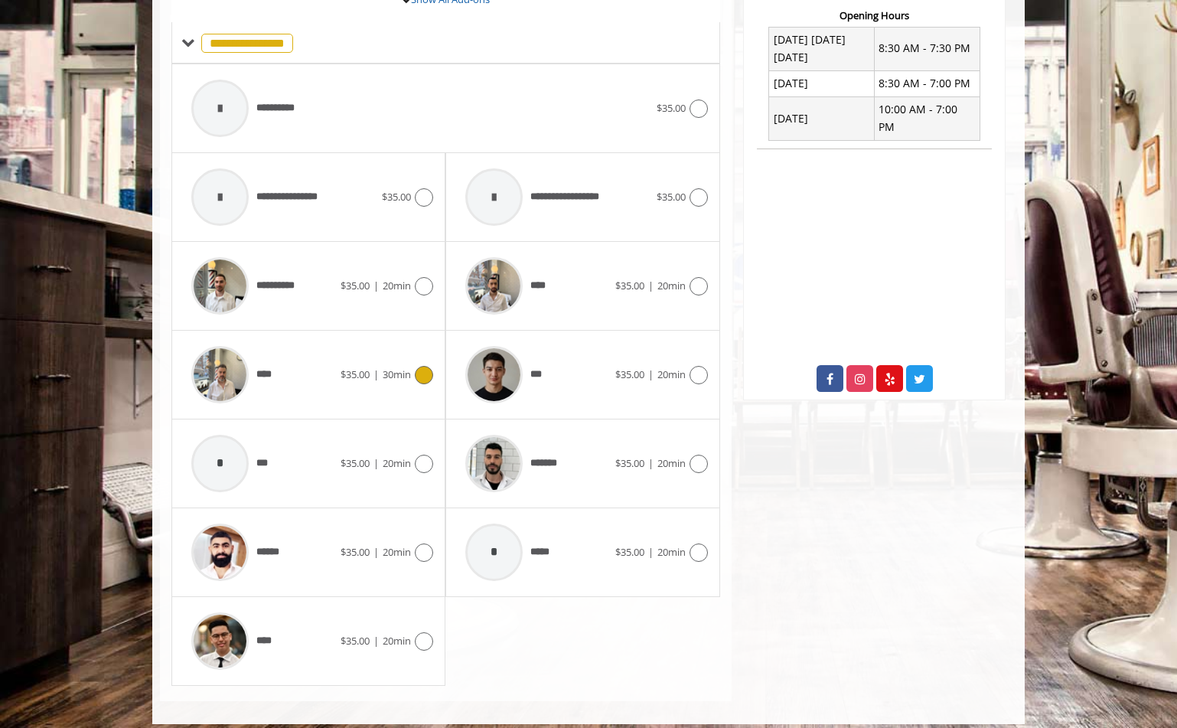
scroll to position [599, 0]
click at [425, 378] on icon at bounding box center [424, 375] width 18 height 18
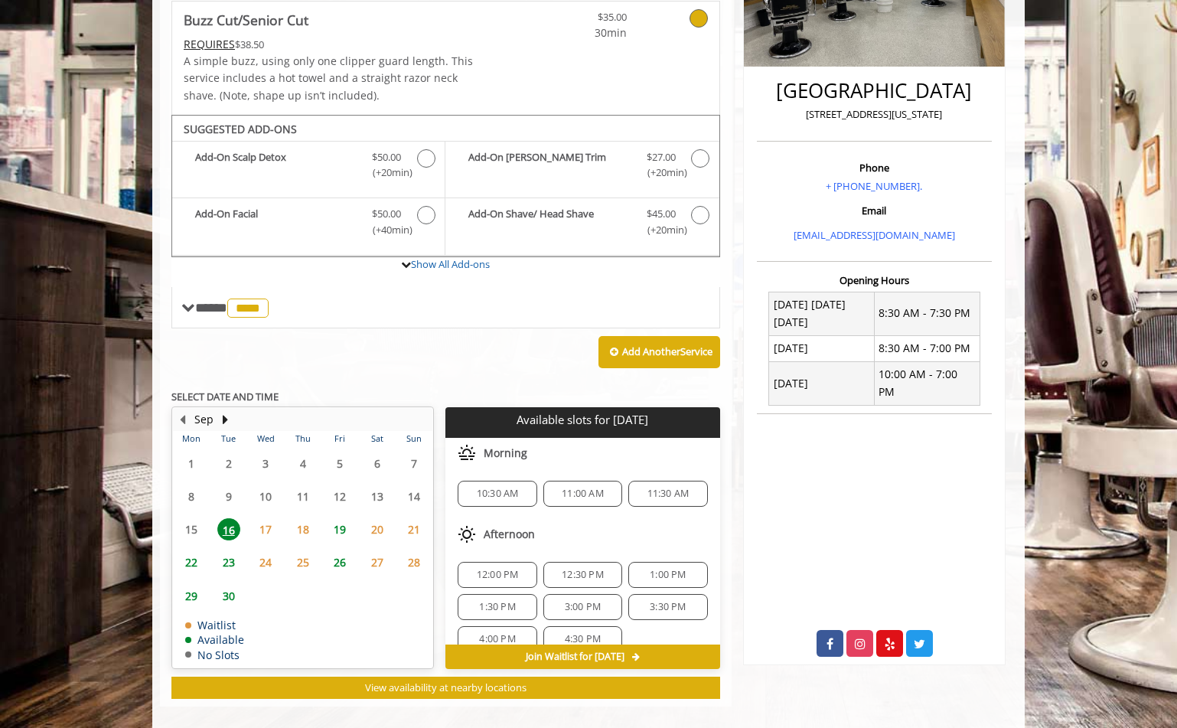
scroll to position [351, 0]
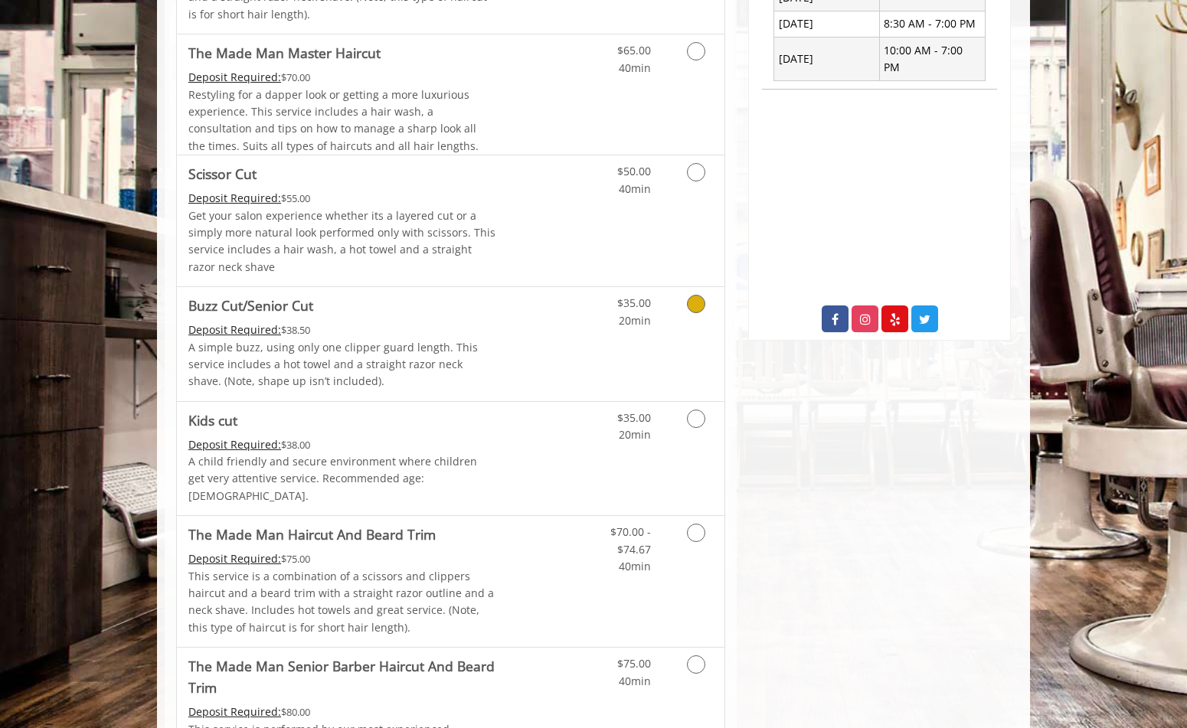
scroll to position [668, 0]
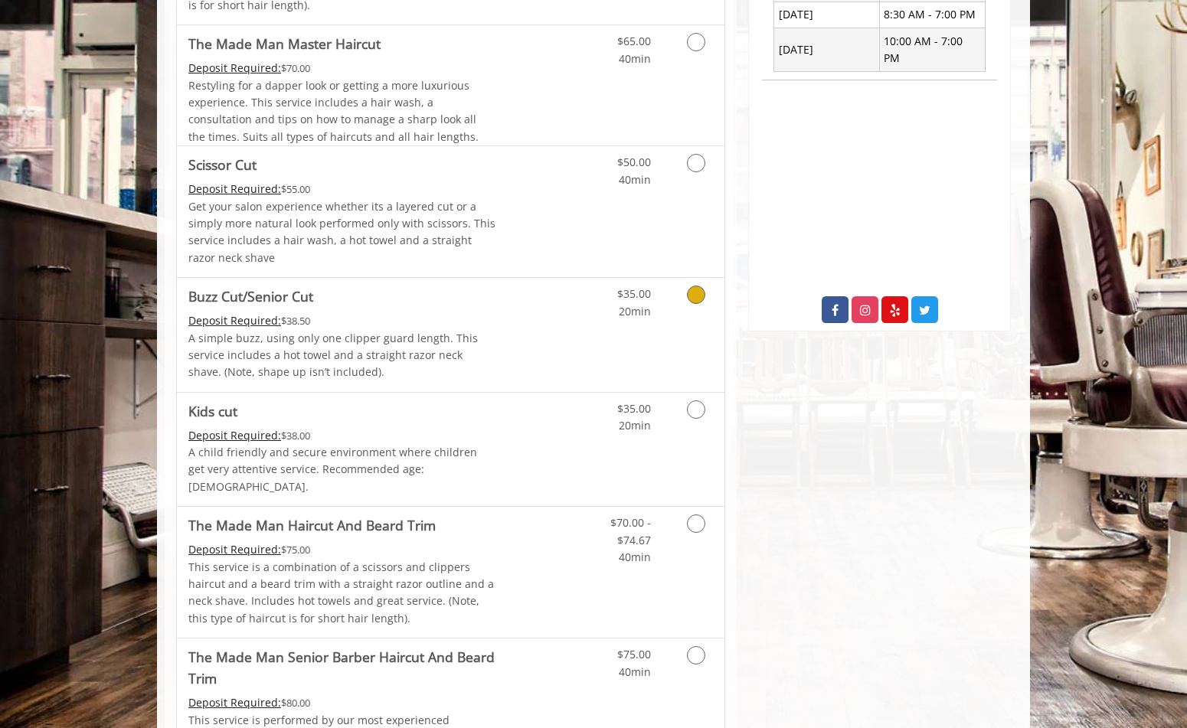
click at [694, 295] on icon "Grooming services" at bounding box center [696, 295] width 18 height 18
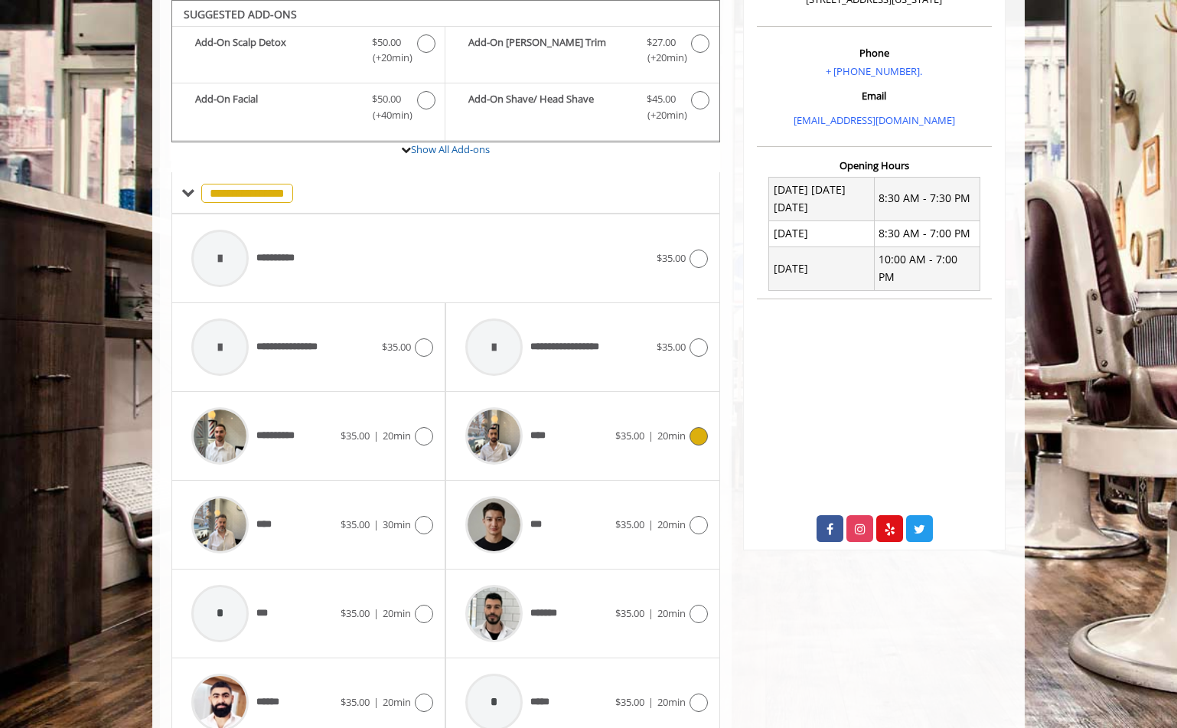
scroll to position [611, 0]
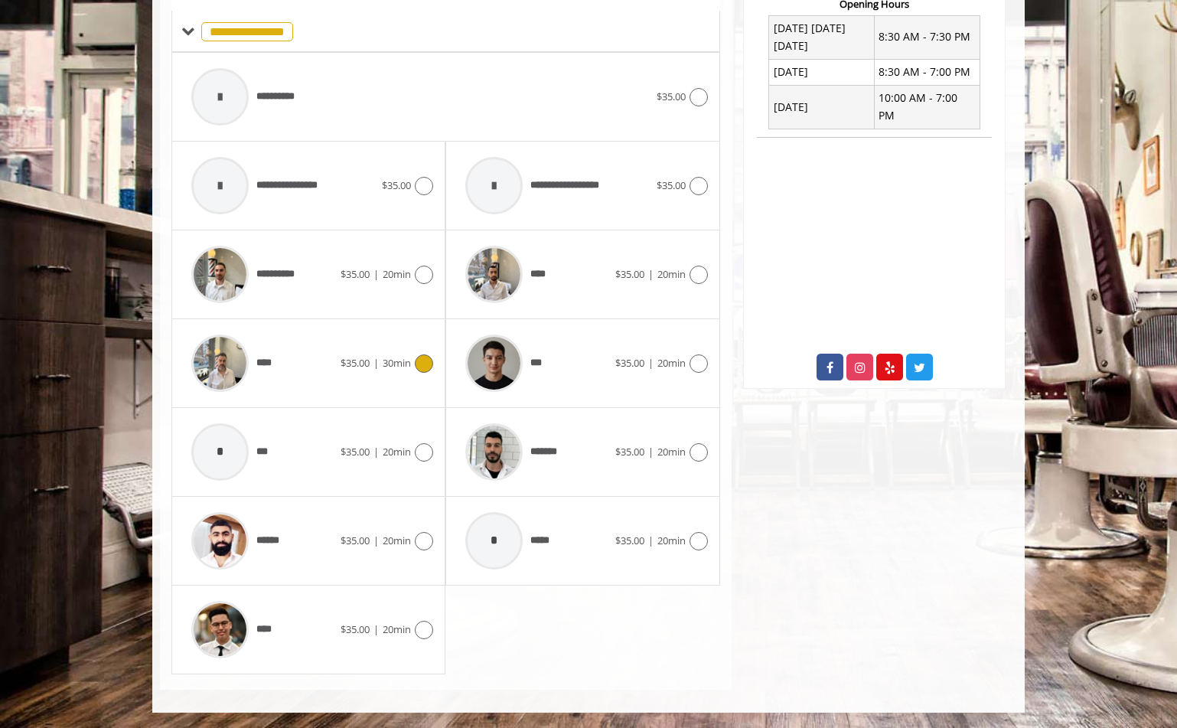
click at [426, 365] on icon at bounding box center [424, 363] width 18 height 18
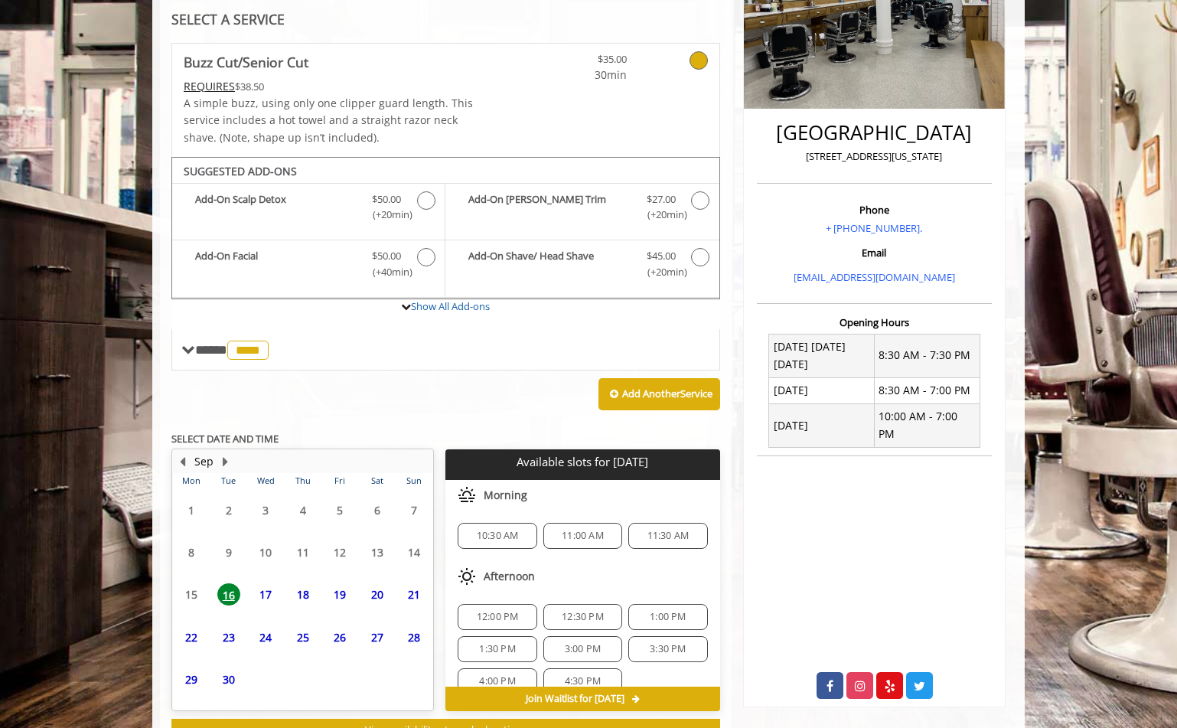
scroll to position [351, 0]
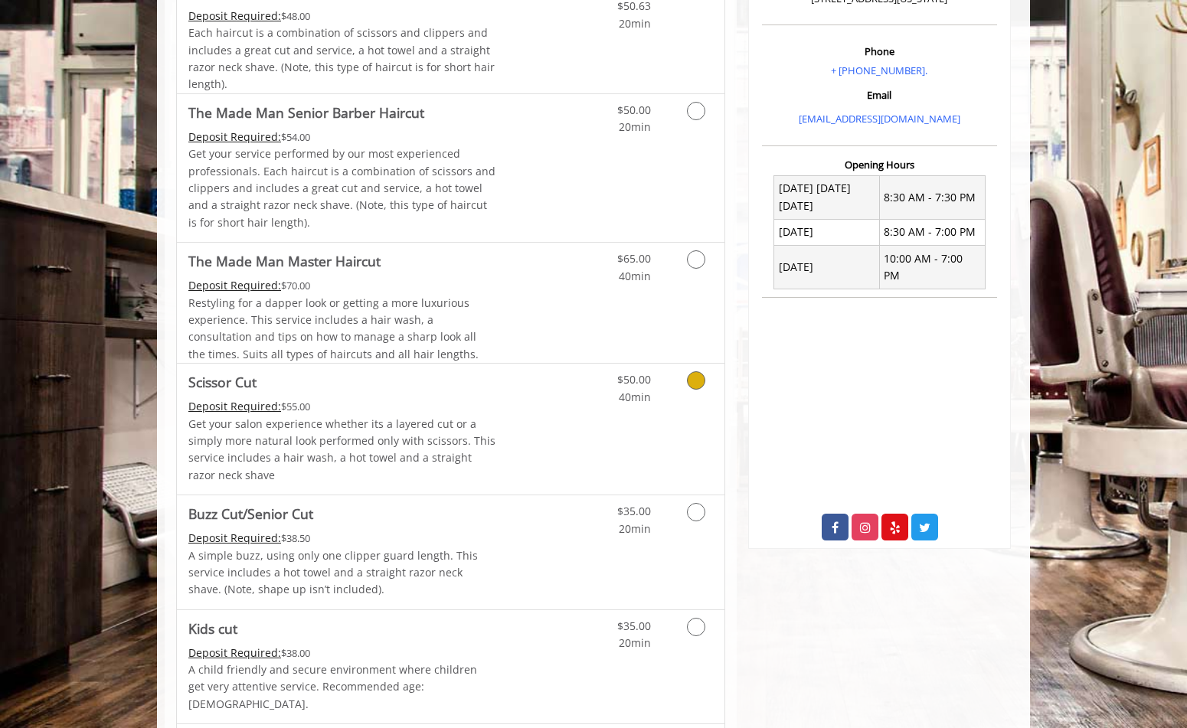
scroll to position [537, 0]
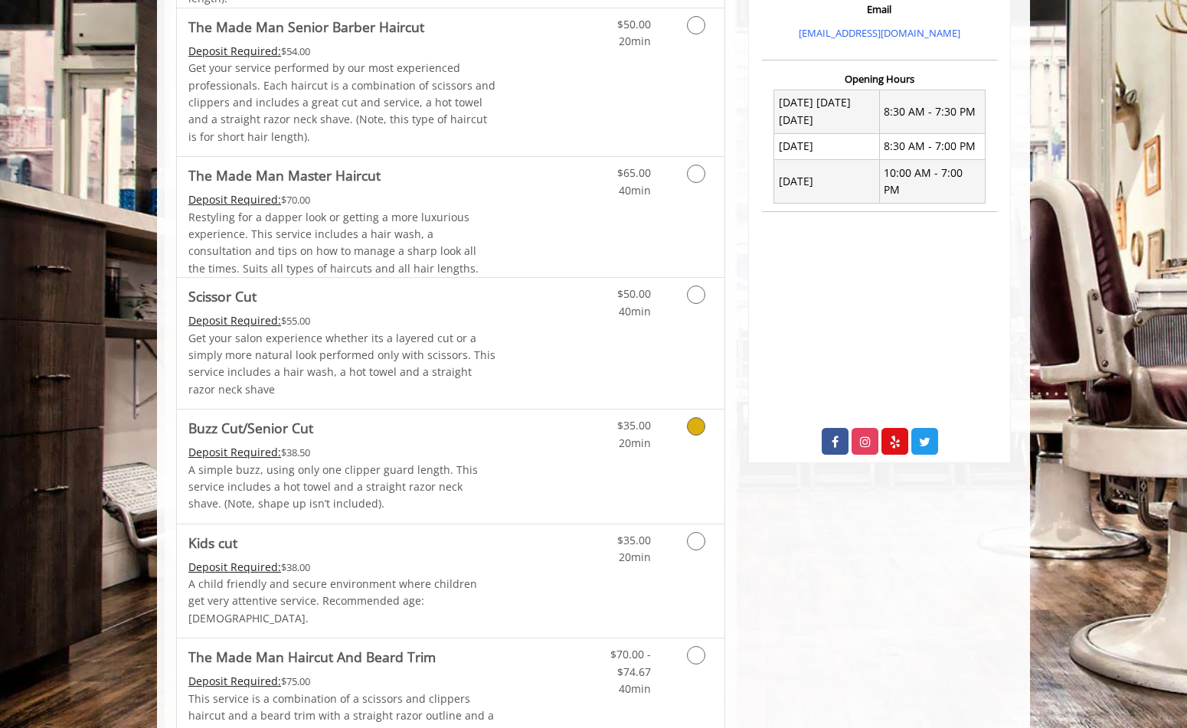
click at [697, 429] on icon "Grooming services" at bounding box center [696, 426] width 18 height 18
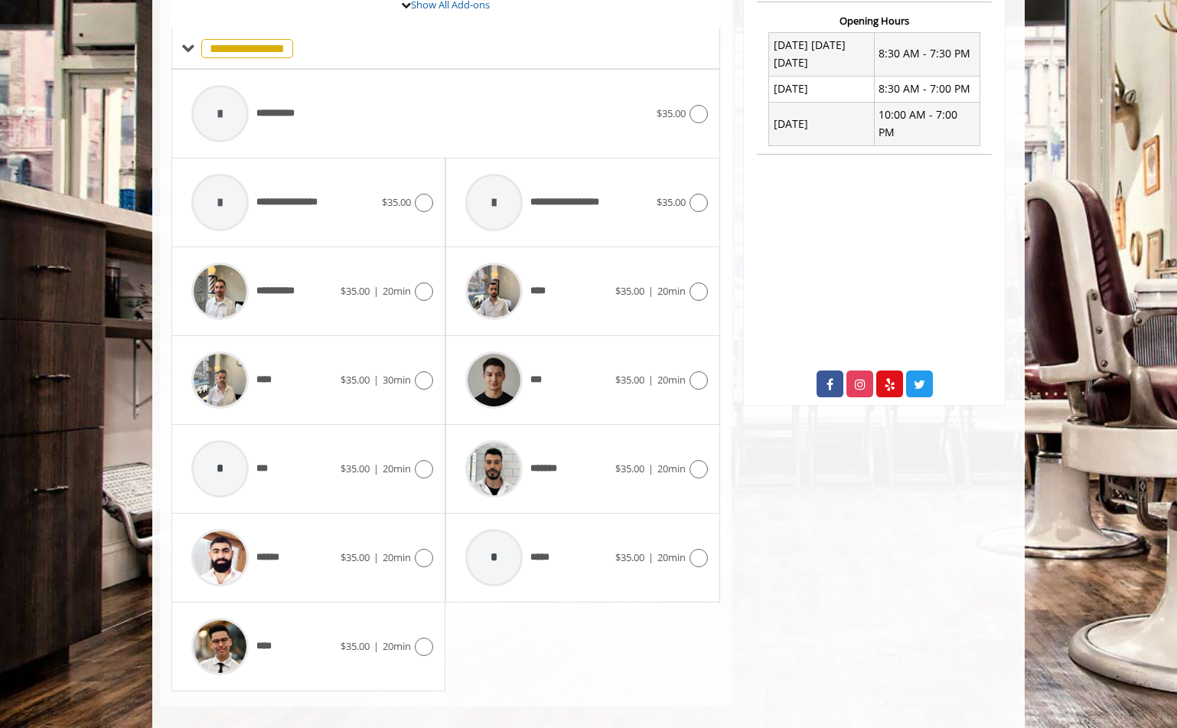
scroll to position [611, 0]
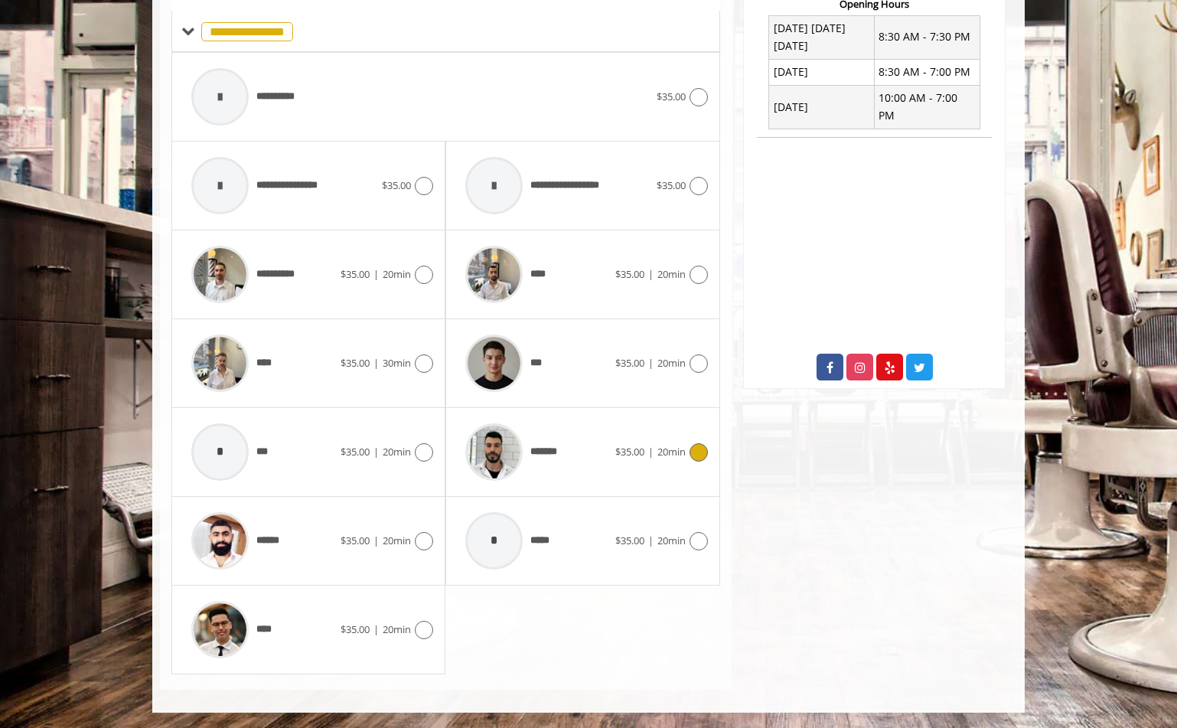
click at [697, 455] on icon at bounding box center [699, 452] width 18 height 18
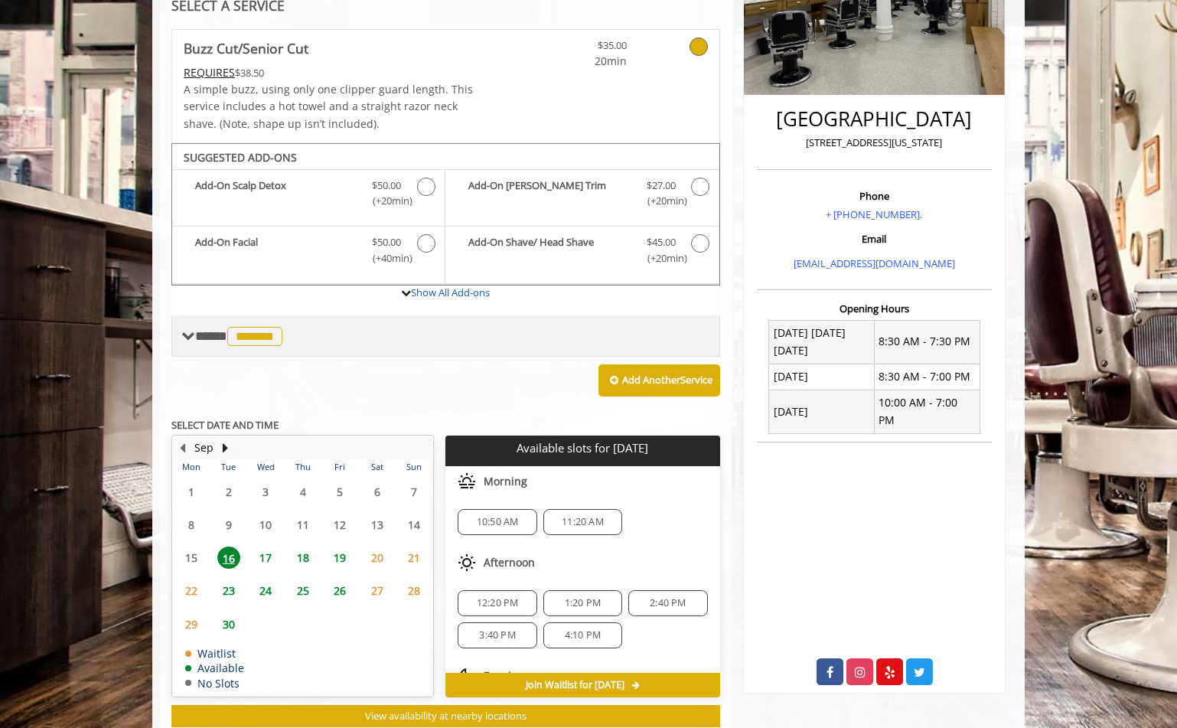
scroll to position [351, 0]
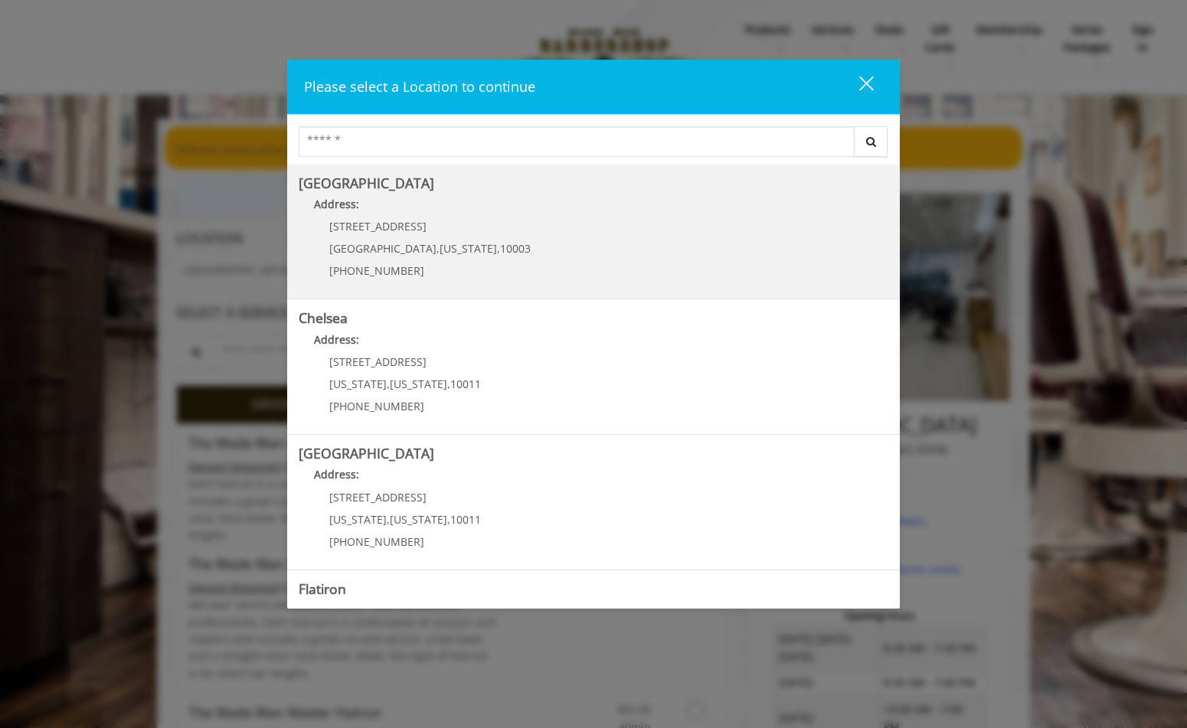
click at [335, 184] on b "[GEOGRAPHIC_DATA]" at bounding box center [366, 183] width 135 height 18
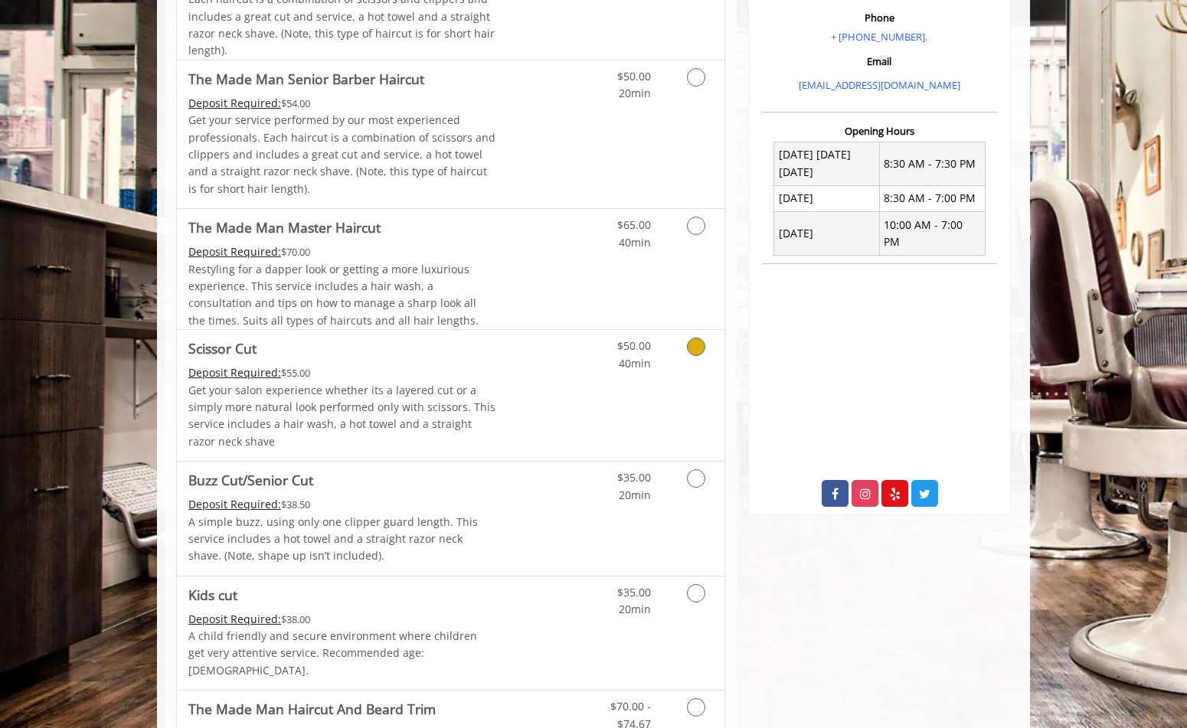
scroll to position [516, 0]
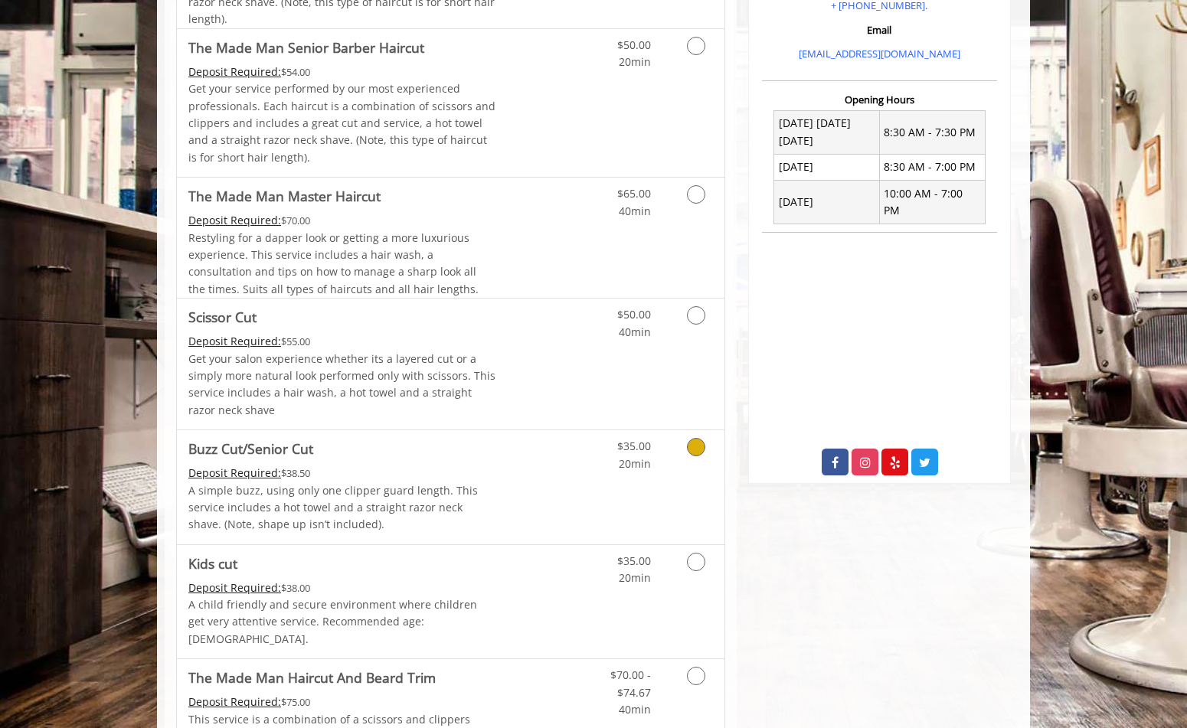
click at [699, 450] on icon "Grooming services" at bounding box center [696, 447] width 18 height 18
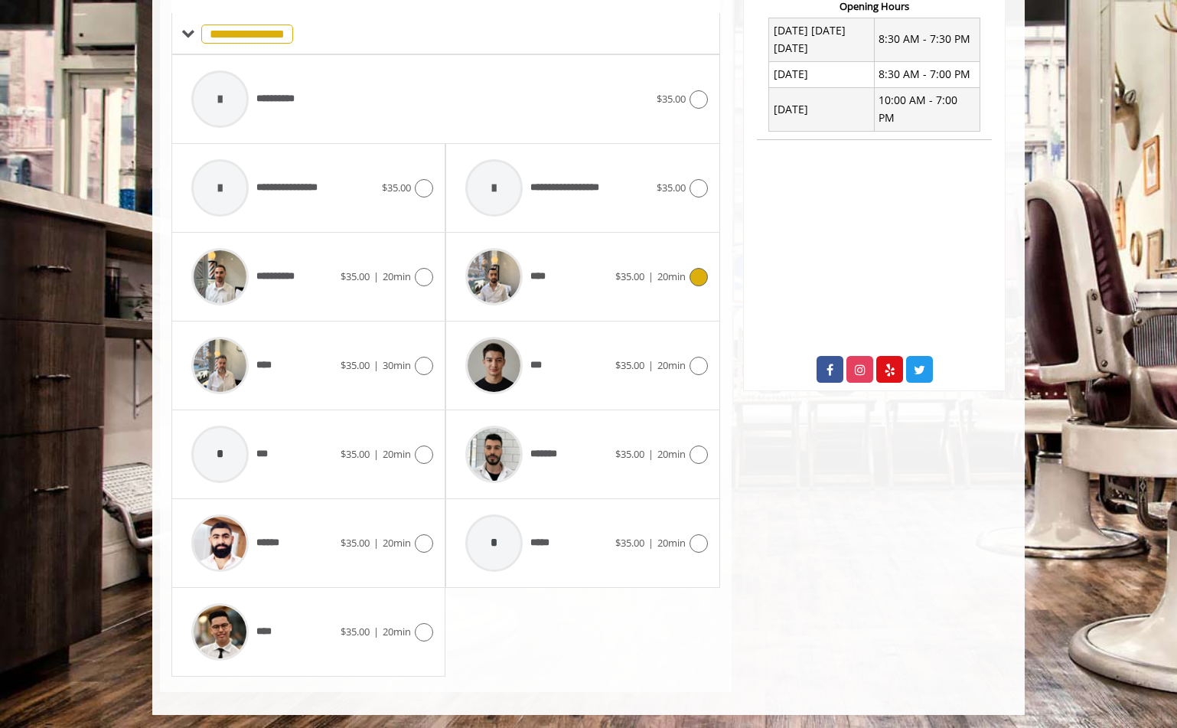
scroll to position [611, 0]
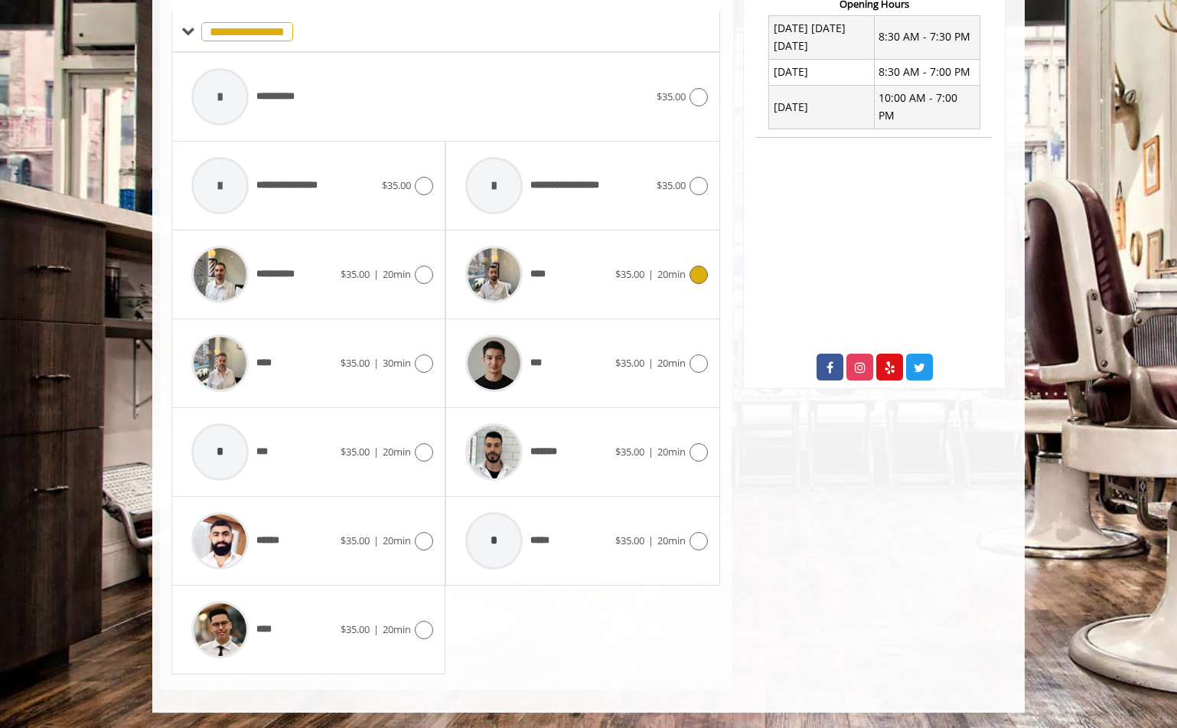
click at [700, 276] on icon at bounding box center [699, 275] width 18 height 18
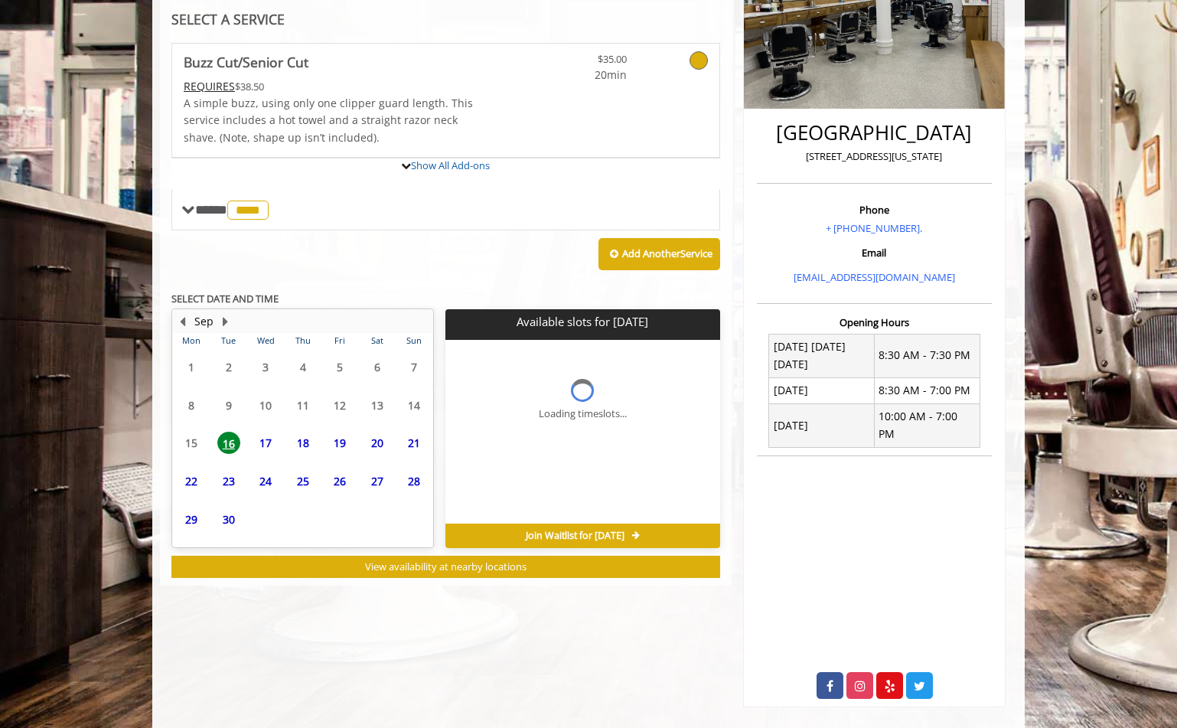
scroll to position [328, 0]
